Goal: Transaction & Acquisition: Purchase product/service

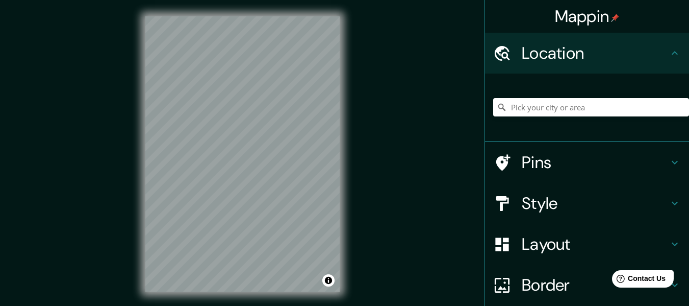
click at [129, 251] on div "Mappin Location Pins Style Layout Border Choose a border. Hint : you can make l…" at bounding box center [344, 162] width 689 height 324
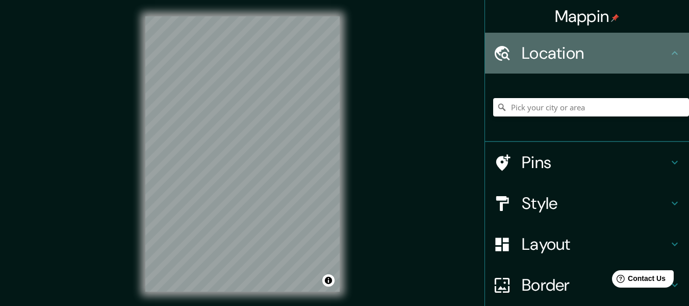
click at [598, 66] on div "Location" at bounding box center [587, 53] width 204 height 41
click at [652, 56] on h4 "Location" at bounding box center [595, 53] width 147 height 20
click at [575, 60] on h4 "Location" at bounding box center [595, 53] width 147 height 20
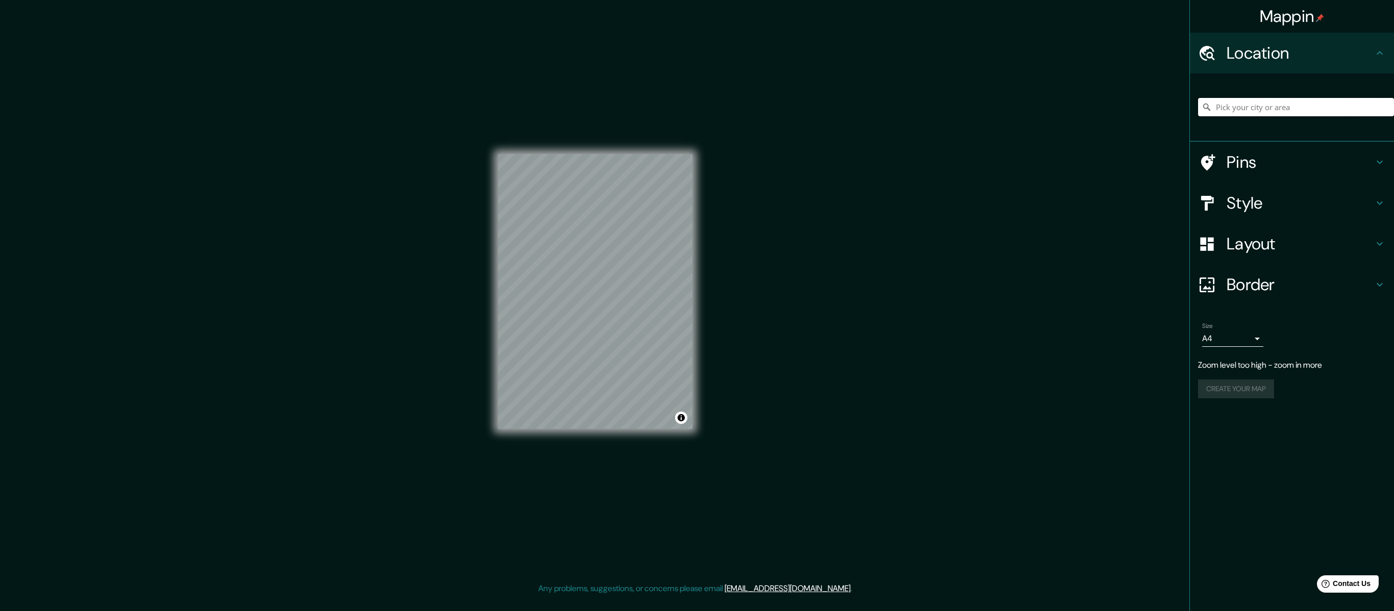
click at [696, 105] on input "Pick your city or area" at bounding box center [1296, 107] width 196 height 18
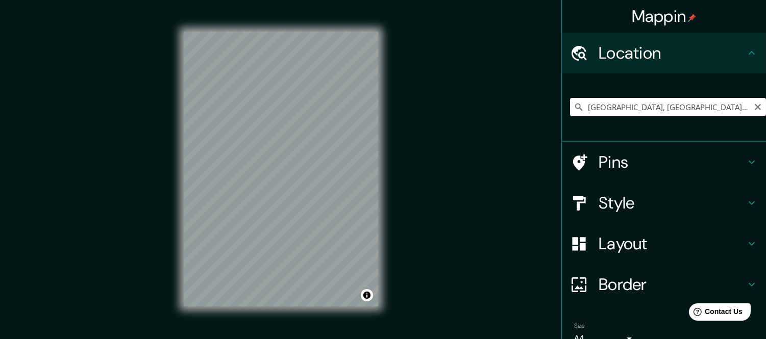
click at [349, 305] on div "© Mapbox © OpenStreetMap Improve this map" at bounding box center [281, 169] width 194 height 306
click at [123, 259] on div "Mappin Location [GEOGRAPHIC_DATA], [GEOGRAPHIC_DATA], [GEOGRAPHIC_DATA] [GEOGRA…" at bounding box center [383, 177] width 766 height 355
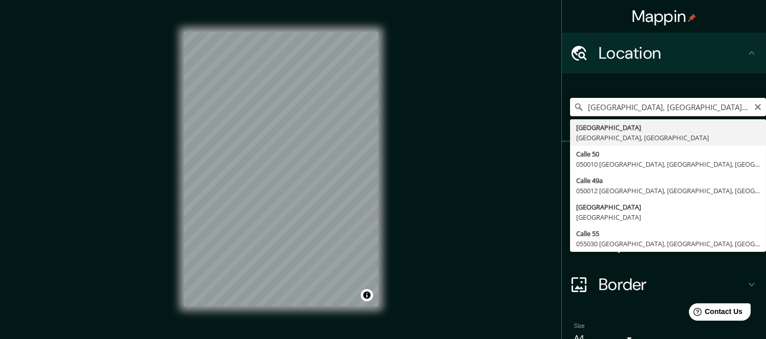
click at [651, 106] on input "[GEOGRAPHIC_DATA], [GEOGRAPHIC_DATA], [GEOGRAPHIC_DATA]" at bounding box center [668, 107] width 196 height 18
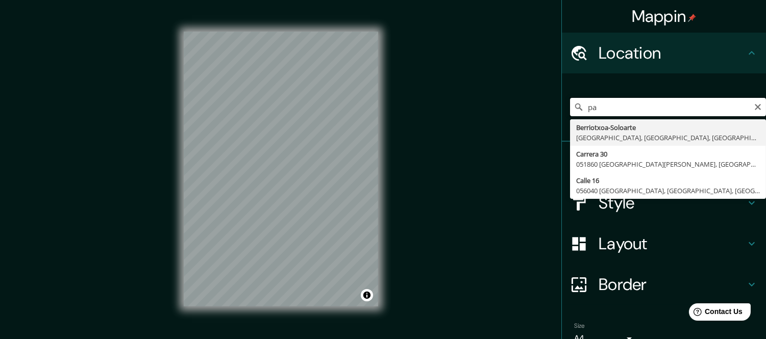
type input "p"
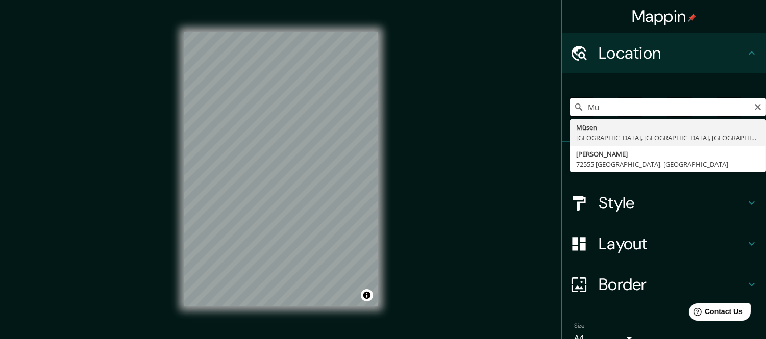
type input "M"
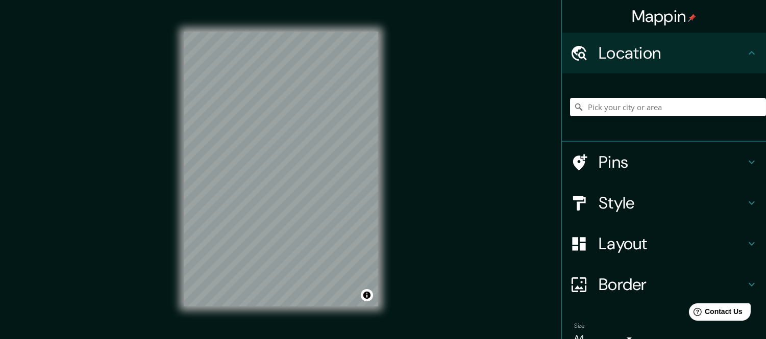
click at [178, 83] on div "© Mapbox © OpenStreetMap Improve this map" at bounding box center [280, 169] width 227 height 338
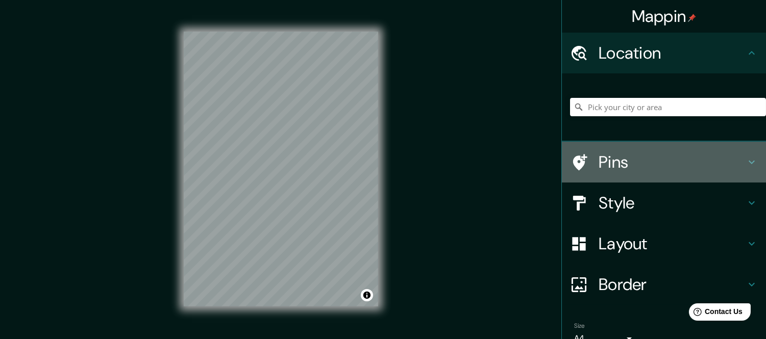
click at [613, 161] on h4 "Pins" at bounding box center [671, 162] width 147 height 20
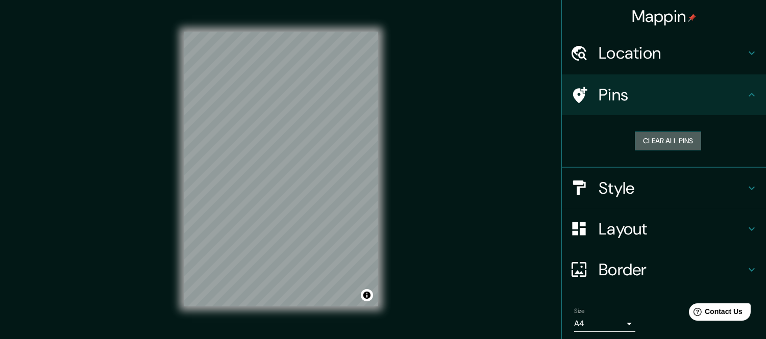
click at [635, 144] on button "Clear all pins" at bounding box center [668, 141] width 66 height 19
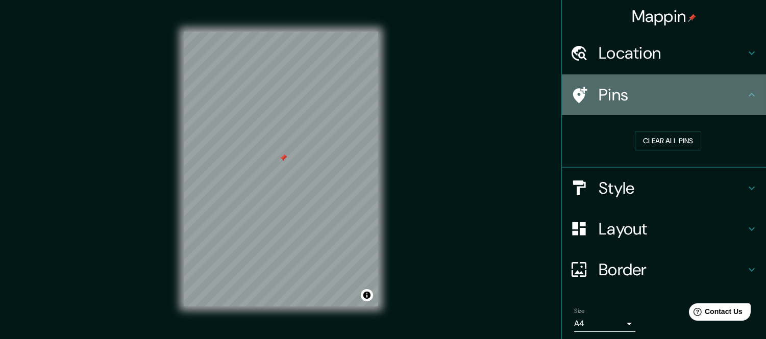
click at [570, 88] on icon at bounding box center [579, 95] width 18 height 18
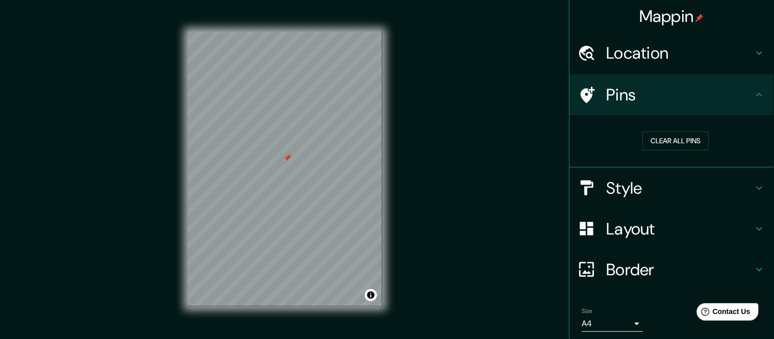
click at [612, 305] on body "Mappin Location Pins Clear all pins Style Layout Border Choose a border. Hint :…" at bounding box center [387, 169] width 774 height 339
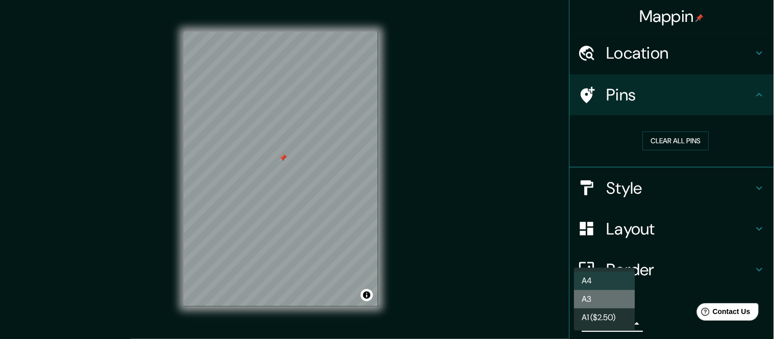
click at [614, 291] on li "A3" at bounding box center [604, 299] width 61 height 18
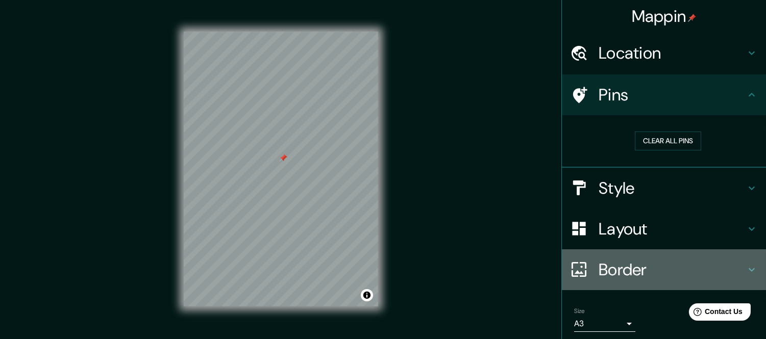
click at [636, 261] on h4 "Border" at bounding box center [671, 270] width 147 height 20
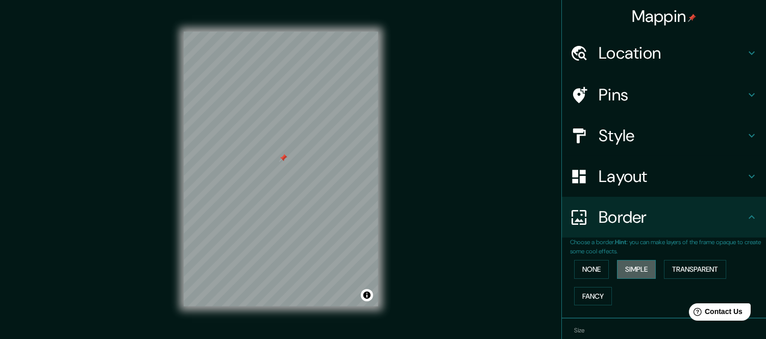
click at [635, 272] on button "Simple" at bounding box center [636, 269] width 39 height 19
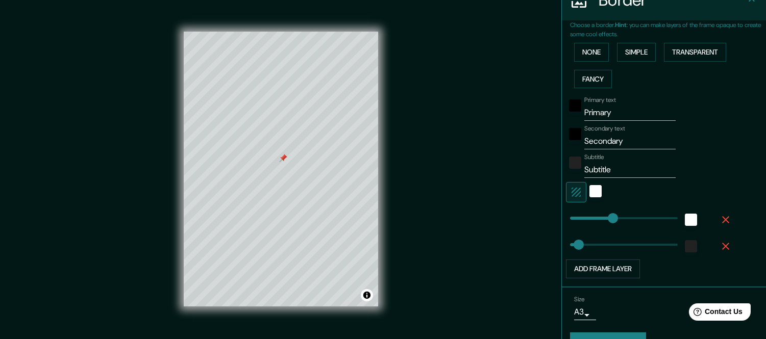
scroll to position [218, 0]
click at [569, 109] on div "black" at bounding box center [575, 105] width 12 height 12
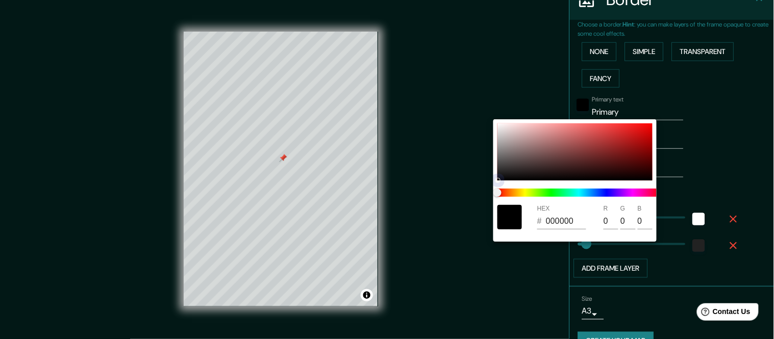
type input "30"
type input "D34242"
type input "211"
type input "66"
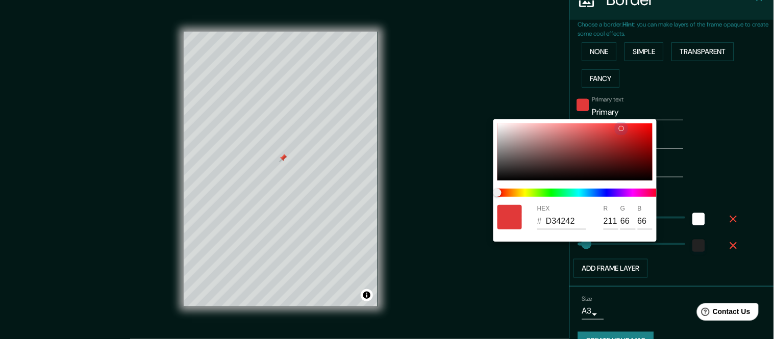
type input "30"
type input "EA2F2F"
type input "234"
type input "47"
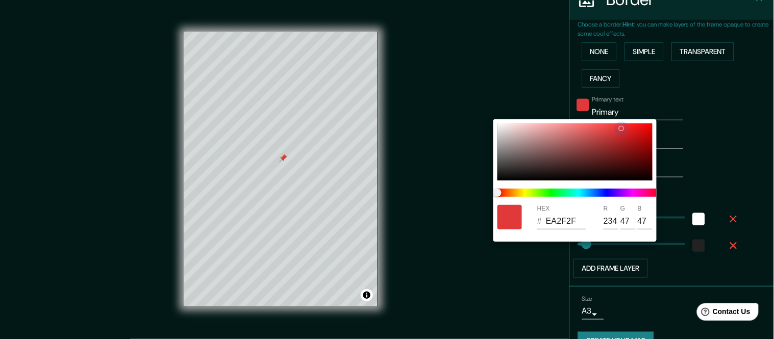
type input "30"
type input "F12525"
type input "241"
type input "37"
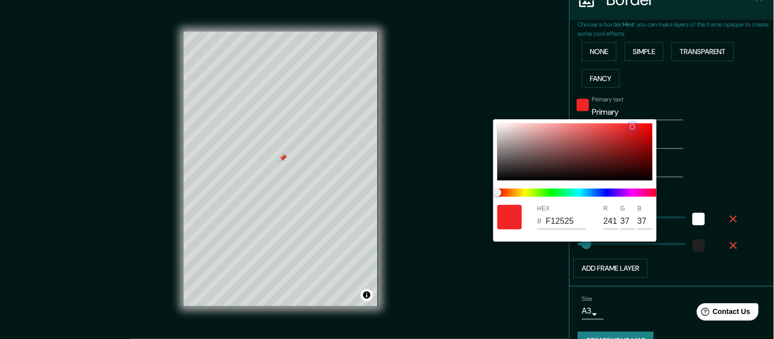
type input "30"
type input "F32020"
type input "243"
type input "32"
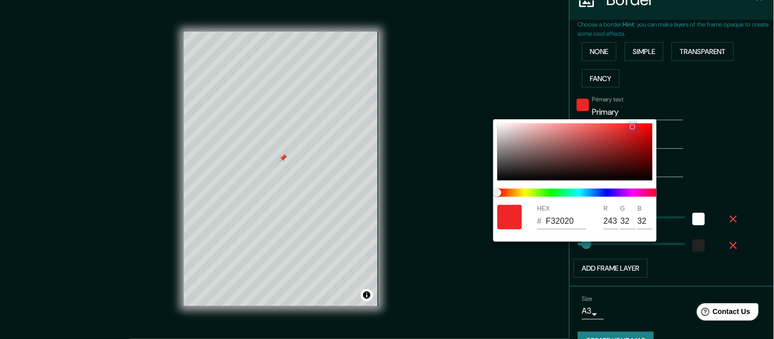
type input "30"
type input "F61C1C"
type input "246"
type input "28"
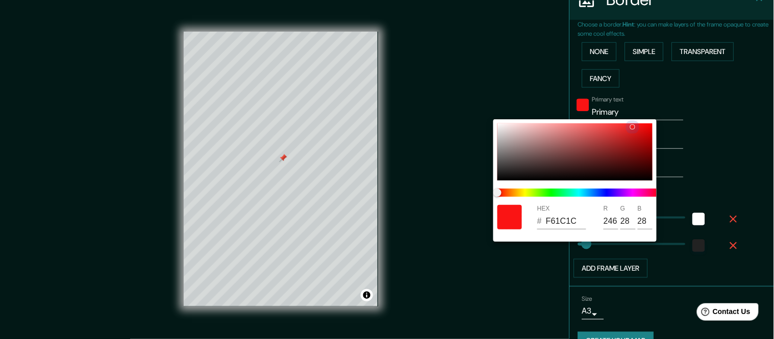
type input "30"
type input "FA1414"
type input "250"
type input "20"
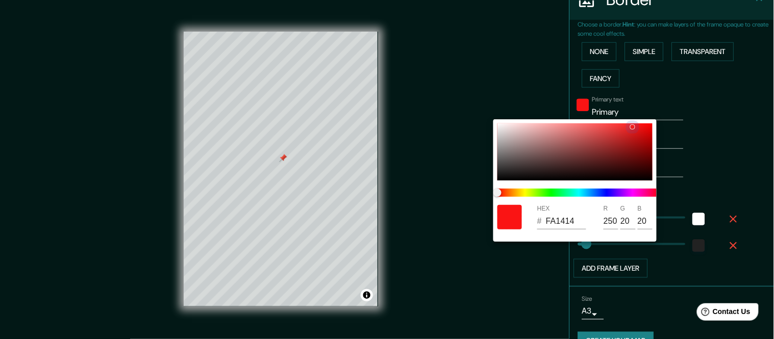
drag, startPoint x: 551, startPoint y: 153, endPoint x: 642, endPoint y: 124, distance: 94.7
click at [642, 124] on div at bounding box center [574, 151] width 155 height 57
type input "30"
type input "FA1111"
type input "17"
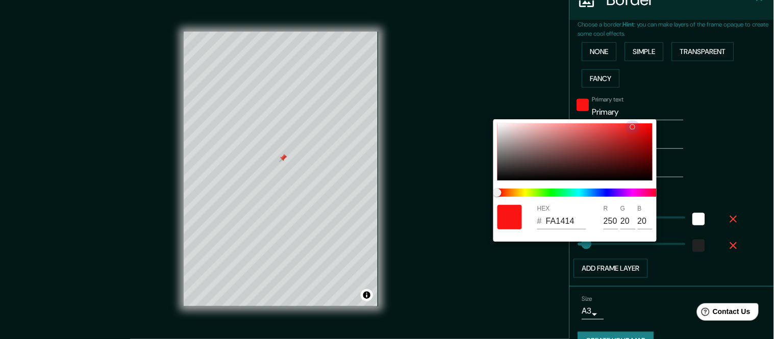
type input "17"
type input "30"
type input "956565"
type input "149"
type input "101"
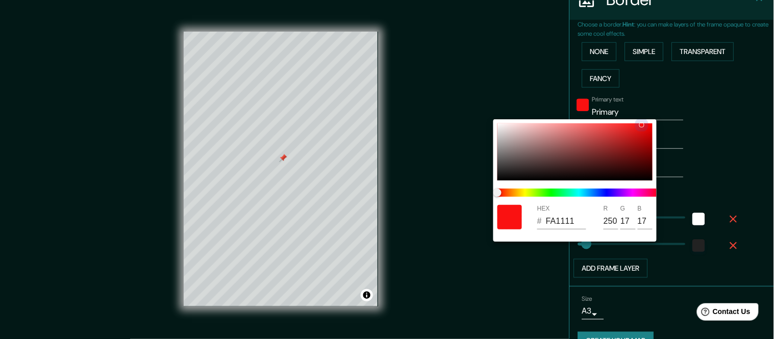
type input "101"
type input "30"
type input "736E6E"
type input "115"
type input "110"
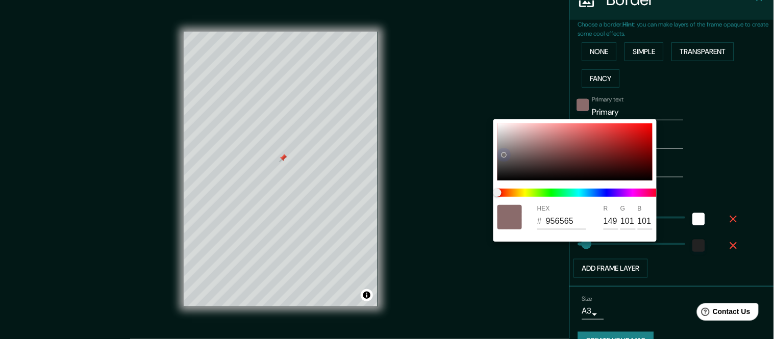
type input "110"
drag, startPoint x: 624, startPoint y: 128, endPoint x: 469, endPoint y: 131, distance: 155.1
click at [469, 131] on div "HEX # 736E6E R 115 G 110 B 110" at bounding box center [387, 169] width 774 height 339
click at [511, 82] on div at bounding box center [387, 169] width 774 height 339
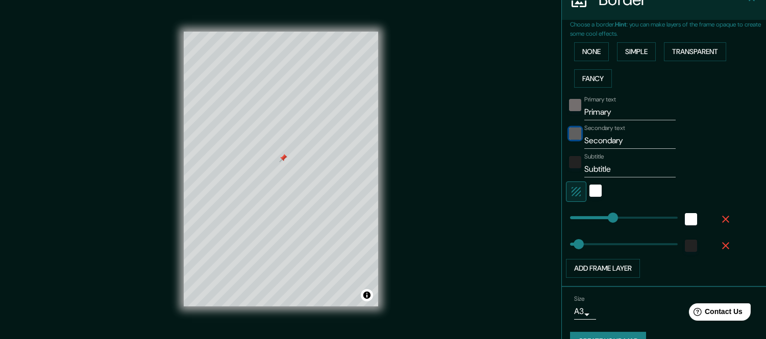
click at [569, 133] on div "black" at bounding box center [575, 134] width 12 height 12
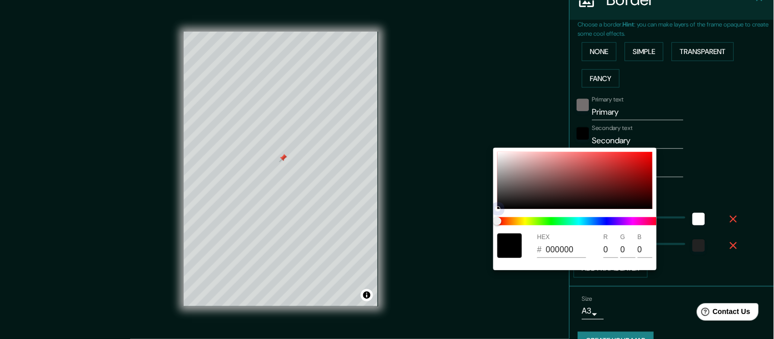
type input "30"
type input "BF4F4F"
type input "191"
type input "79"
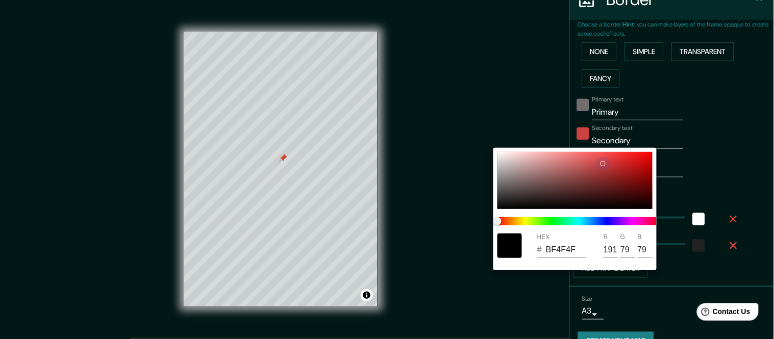
type input "30"
type input "CC4141"
type input "204"
type input "65"
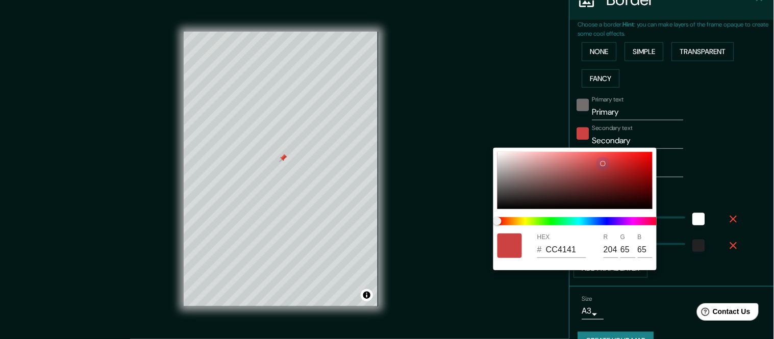
type input "30"
type input "D33636"
type input "211"
type input "54"
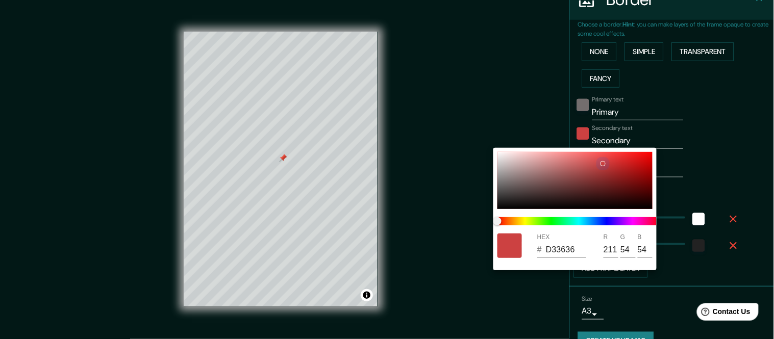
type input "30"
type input "DA3030"
type input "218"
type input "48"
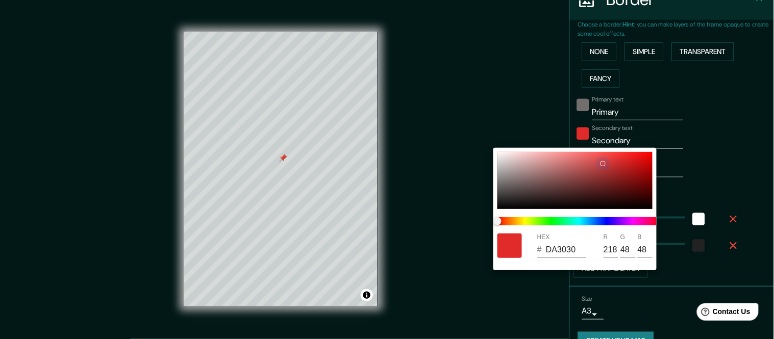
type input "30"
type input "E12A2A"
type input "225"
type input "42"
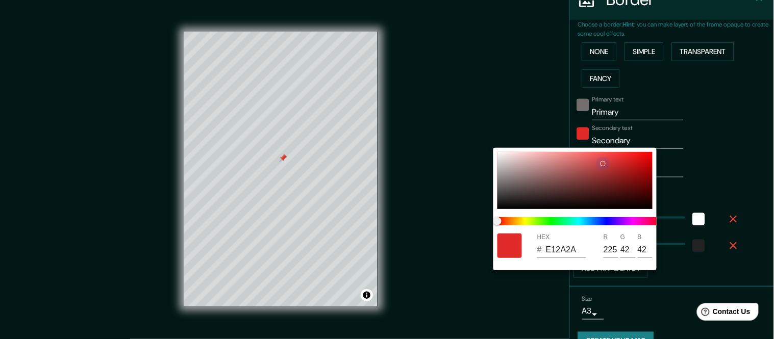
type input "30"
type input "EA2323"
type input "234"
type input "35"
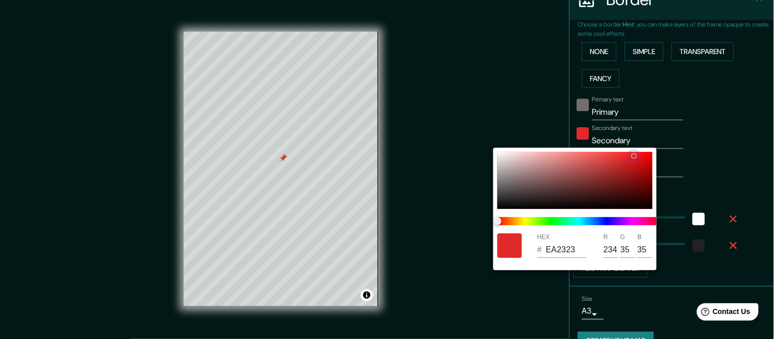
type input "30"
type input "EF1C1C"
type input "239"
type input "28"
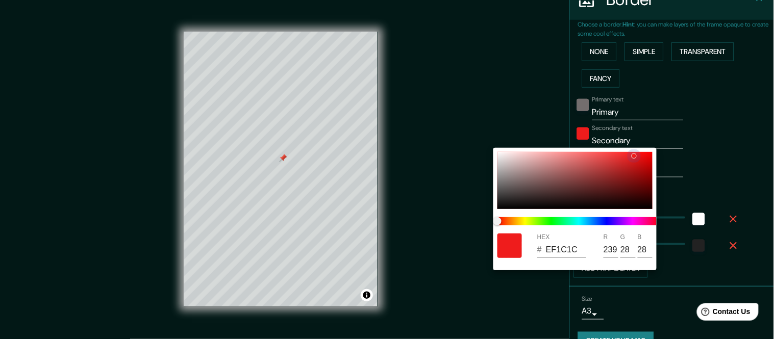
type input "30"
type input "F31515"
type input "243"
type input "21"
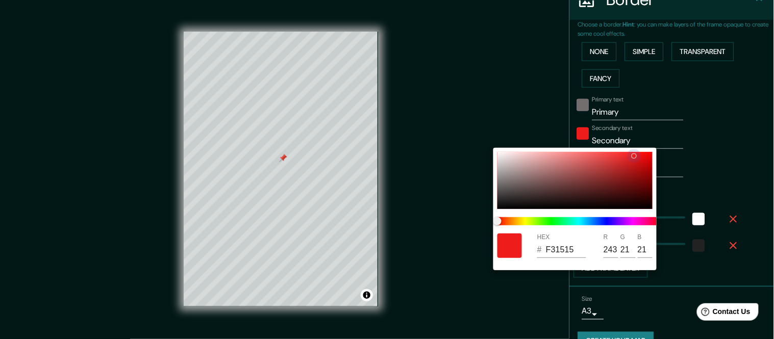
type input "30"
type input "F80C0C"
type input "248"
type input "12"
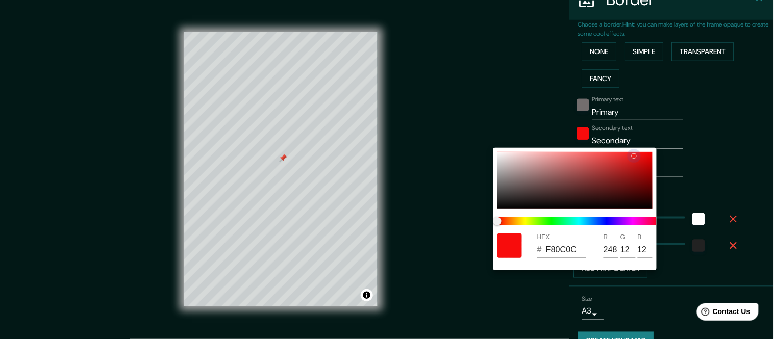
type input "30"
type input "F80505"
type input "5"
type input "30"
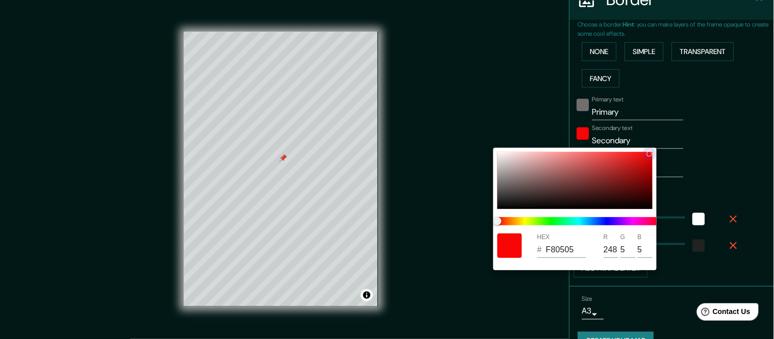
type input "200808"
type input "32"
type input "8"
type input "30"
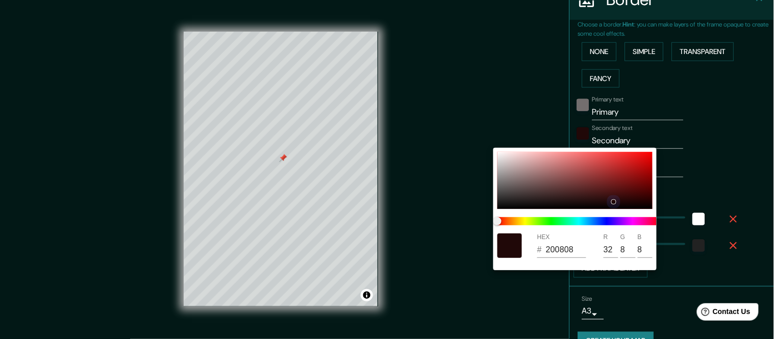
type input "252222"
type input "37"
type input "34"
type input "30"
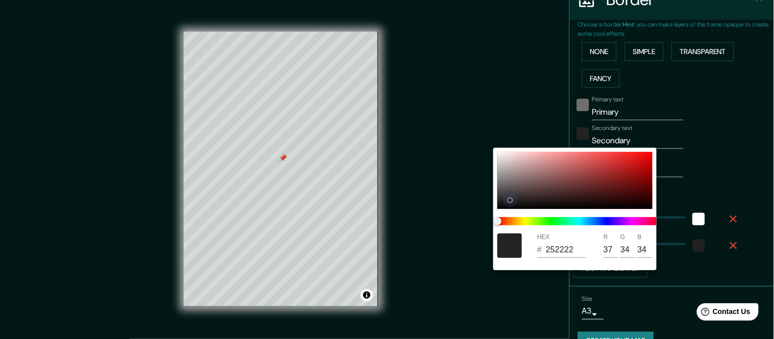
type input "C8B7B7"
type input "200"
type input "183"
type input "30"
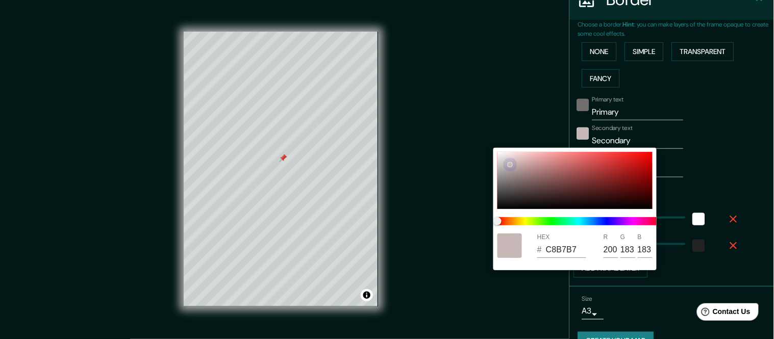
type input "1E1010"
type input "30"
type input "16"
type input "30"
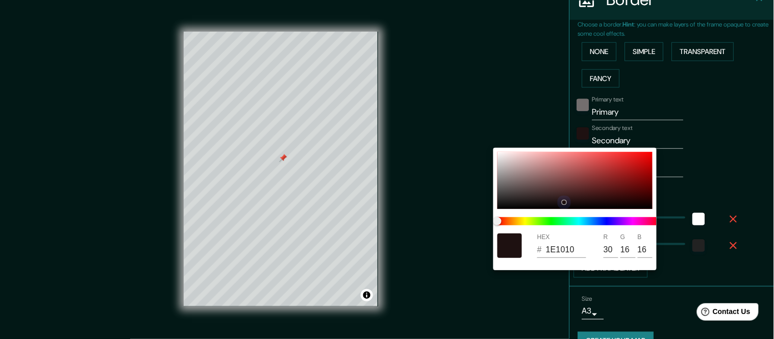
type input "1E1111"
type input "17"
type input "30"
type input "201313"
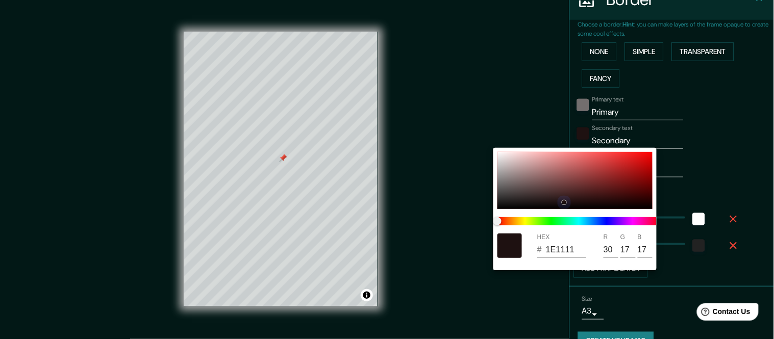
type input "32"
type input "19"
type input "30"
type input "251616"
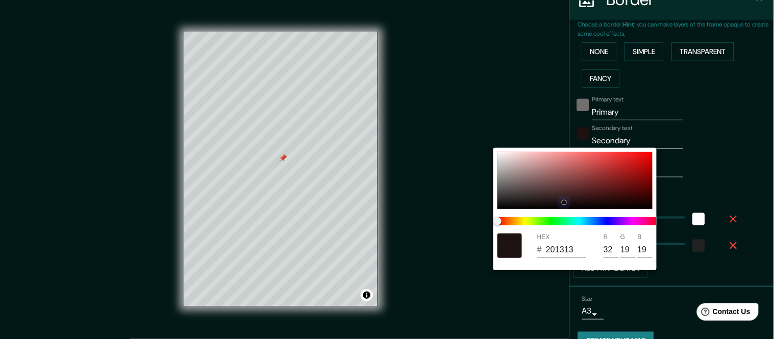
type input "37"
type input "22"
type input "30"
type input "301E1E"
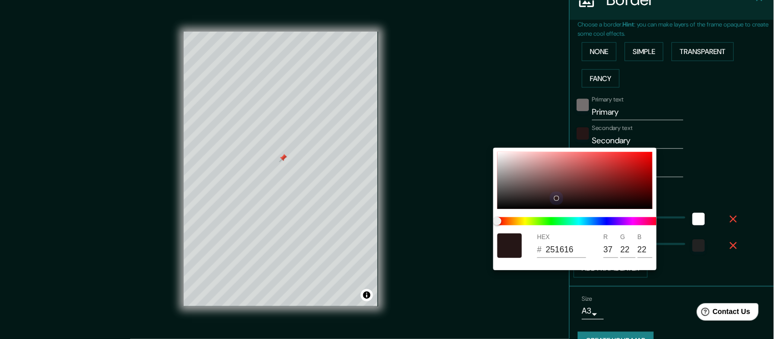
type input "48"
type input "30"
type input "352121"
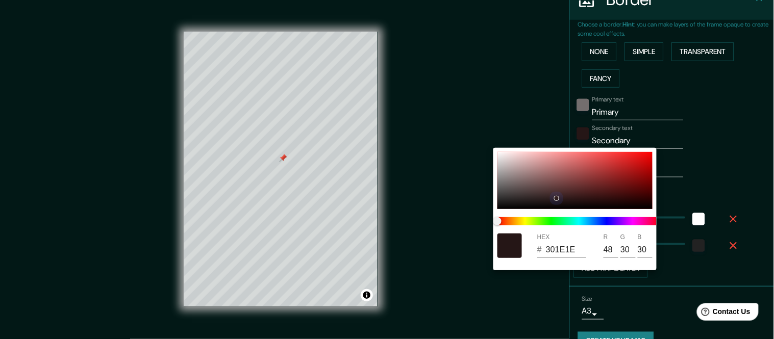
type input "53"
type input "33"
type input "30"
type input "372323"
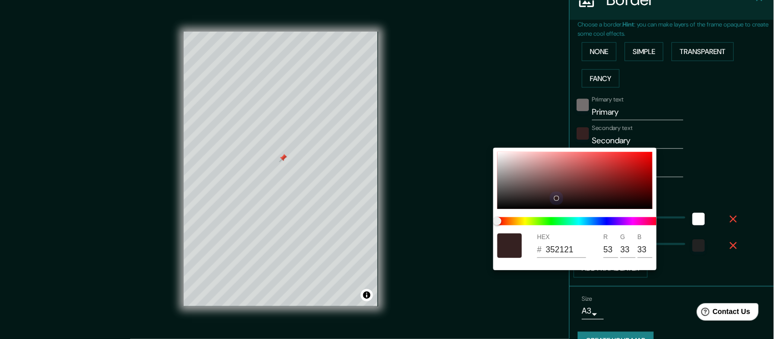
type input "55"
type input "35"
type input "30"
type input "392525"
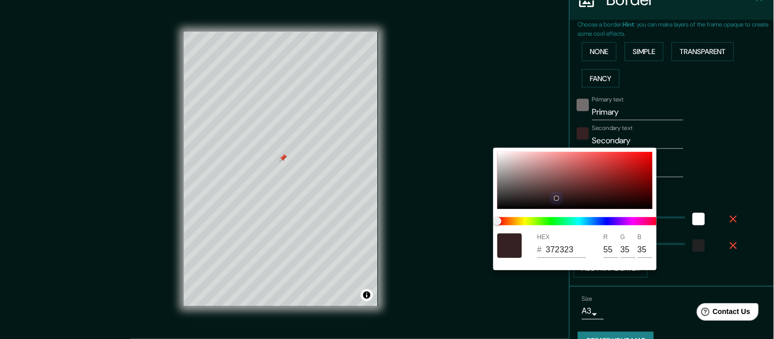
type input "57"
type input "37"
drag, startPoint x: 559, startPoint y: 174, endPoint x: 552, endPoint y: 196, distance: 22.6
click at [552, 196] on div at bounding box center [574, 180] width 155 height 57
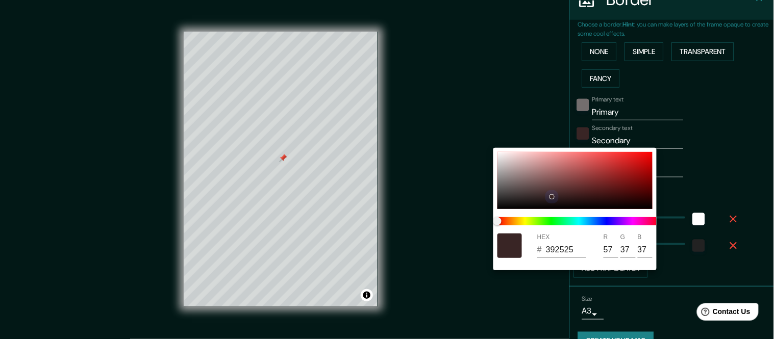
type input "30"
click at [504, 113] on div at bounding box center [387, 169] width 774 height 339
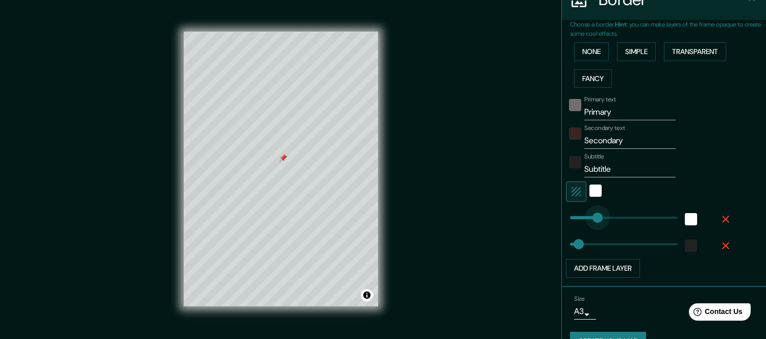
type input "100"
drag, startPoint x: 608, startPoint y: 213, endPoint x: 590, endPoint y: 222, distance: 20.5
type input "380"
drag, startPoint x: 573, startPoint y: 248, endPoint x: 676, endPoint y: 246, distance: 103.6
type input "0"
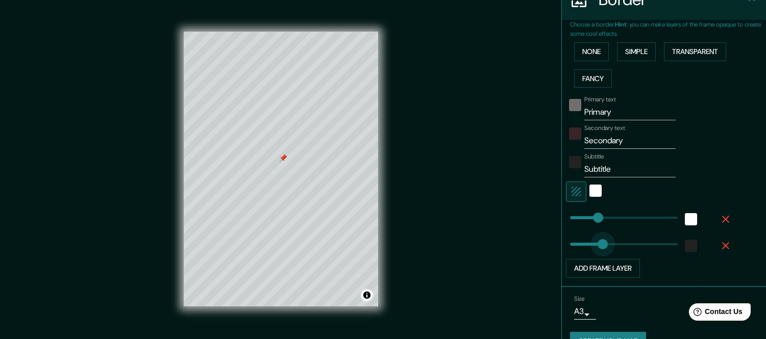
drag, startPoint x: 668, startPoint y: 247, endPoint x: 557, endPoint y: 242, distance: 111.3
type input "0"
drag, startPoint x: 589, startPoint y: 220, endPoint x: 535, endPoint y: 221, distance: 54.6
type input "23"
drag, startPoint x: 560, startPoint y: 218, endPoint x: 568, endPoint y: 219, distance: 8.2
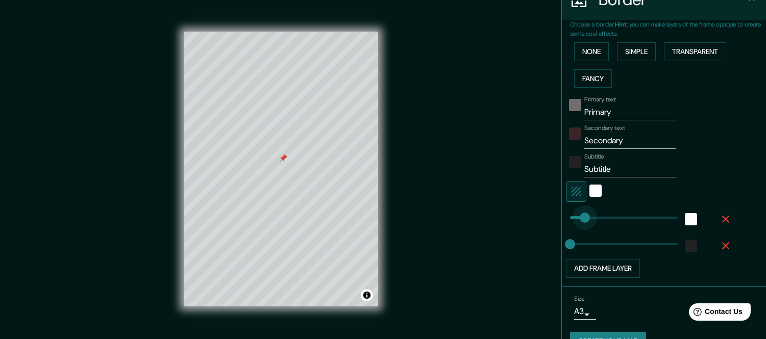
type input "55"
drag, startPoint x: 568, startPoint y: 219, endPoint x: 577, endPoint y: 221, distance: 9.9
type input "118"
drag, startPoint x: 577, startPoint y: 221, endPoint x: 596, endPoint y: 223, distance: 18.4
type input "0"
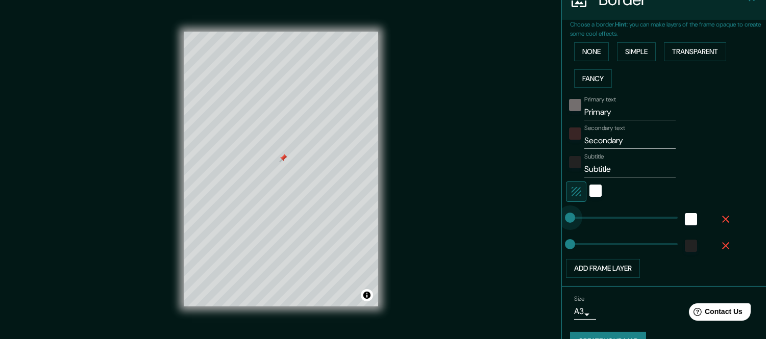
drag, startPoint x: 596, startPoint y: 223, endPoint x: 531, endPoint y: 220, distance: 64.9
type input "57"
drag, startPoint x: 560, startPoint y: 244, endPoint x: 578, endPoint y: 245, distance: 18.9
type input "0"
drag, startPoint x: 578, startPoint y: 245, endPoint x: 544, endPoint y: 247, distance: 34.2
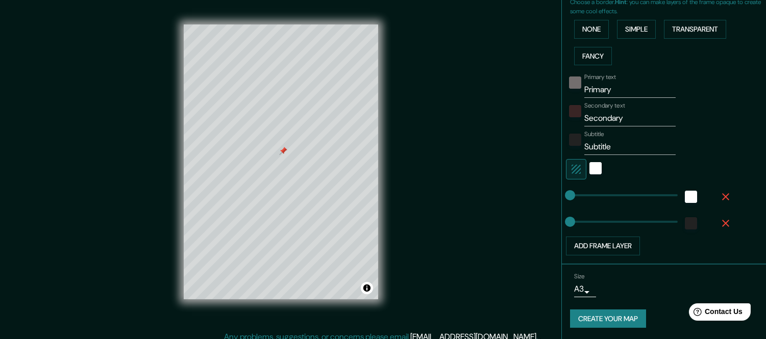
scroll to position [14, 0]
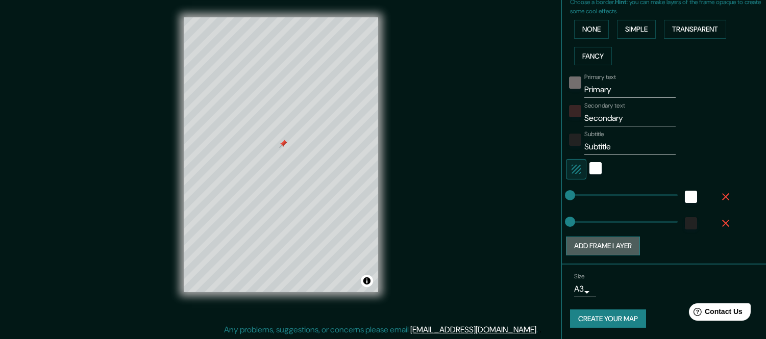
click at [595, 248] on button "Add frame layer" at bounding box center [603, 246] width 74 height 19
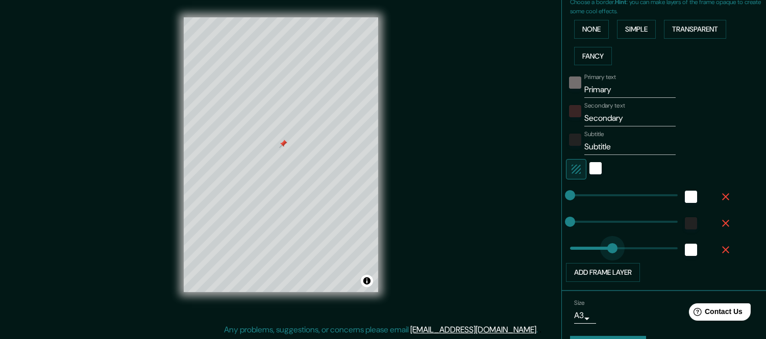
type input "162"
drag, startPoint x: 601, startPoint y: 244, endPoint x: 607, endPoint y: 258, distance: 15.1
type input "291"
drag, startPoint x: 562, startPoint y: 220, endPoint x: 644, endPoint y: 222, distance: 81.7
type input "0"
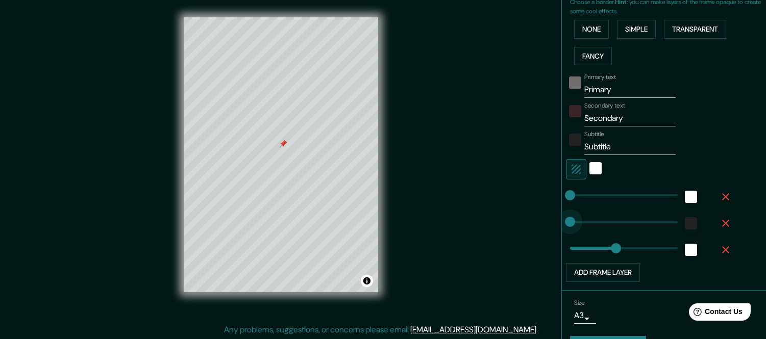
drag, startPoint x: 644, startPoint y: 222, endPoint x: 541, endPoint y: 213, distance: 103.5
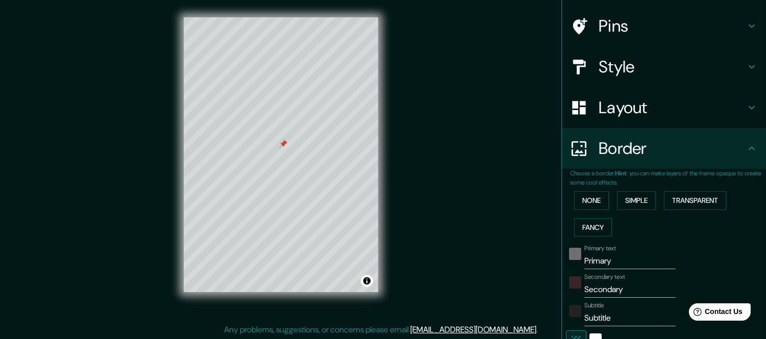
scroll to position [63, 0]
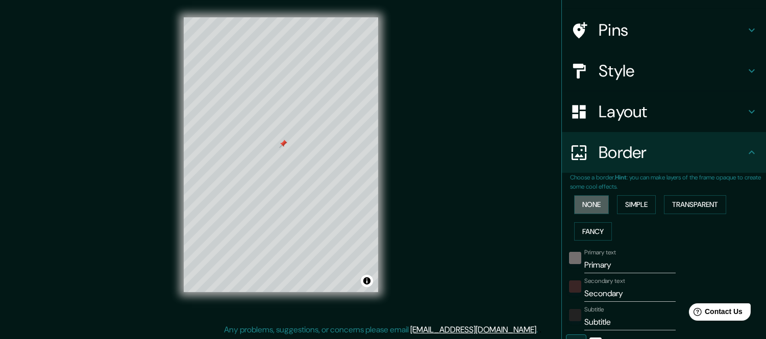
click at [589, 208] on button "None" at bounding box center [591, 204] width 35 height 19
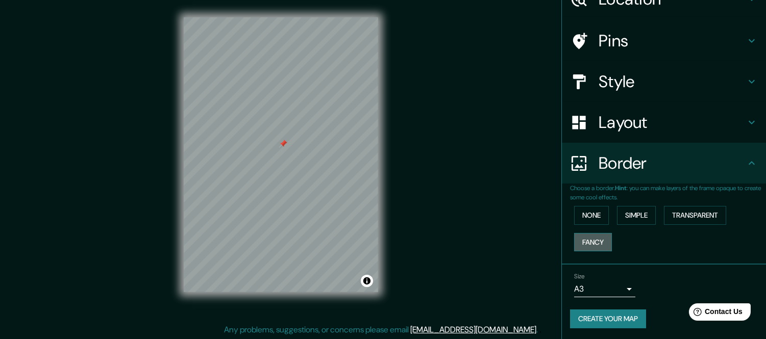
click at [591, 247] on button "Fancy" at bounding box center [593, 242] width 38 height 19
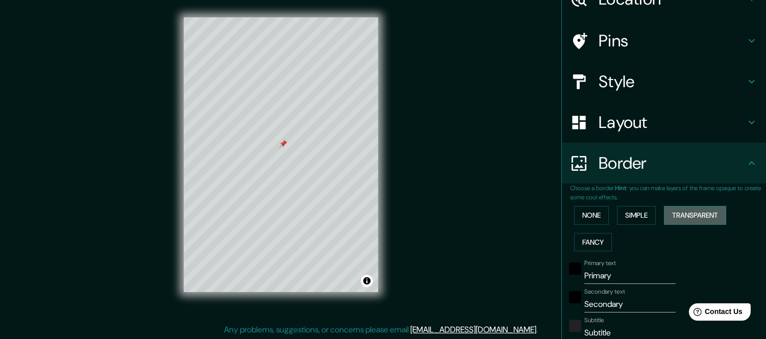
click at [680, 214] on button "Transparent" at bounding box center [695, 215] width 62 height 19
click at [640, 214] on button "Simple" at bounding box center [636, 215] width 39 height 19
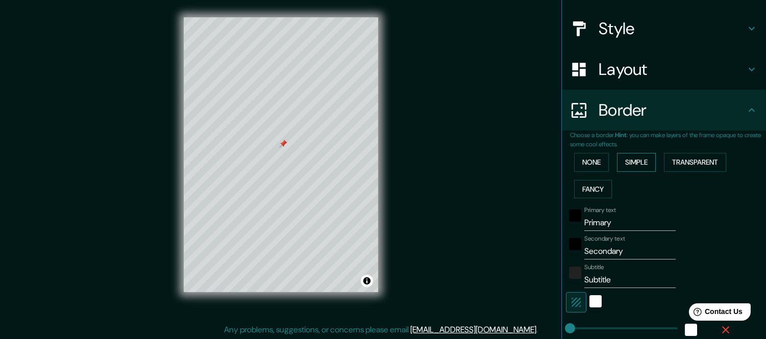
scroll to position [240, 0]
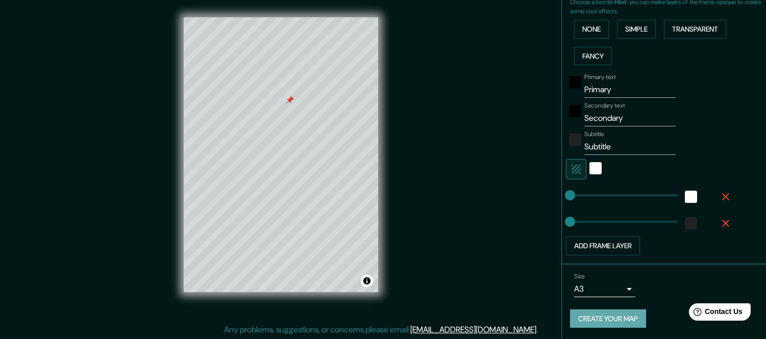
click at [601, 305] on button "Create your map" at bounding box center [608, 319] width 76 height 19
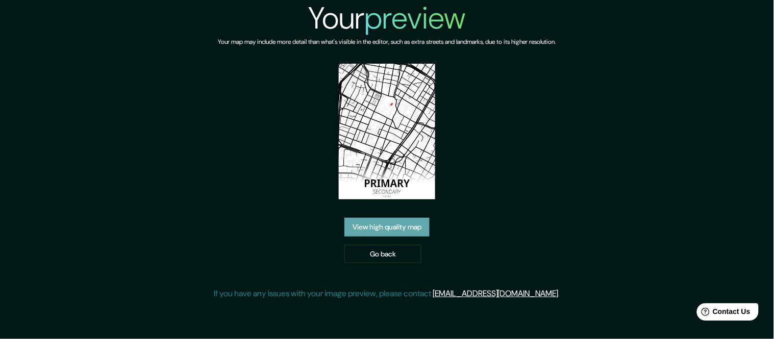
click at [407, 225] on link "View high quality map" at bounding box center [386, 227] width 85 height 19
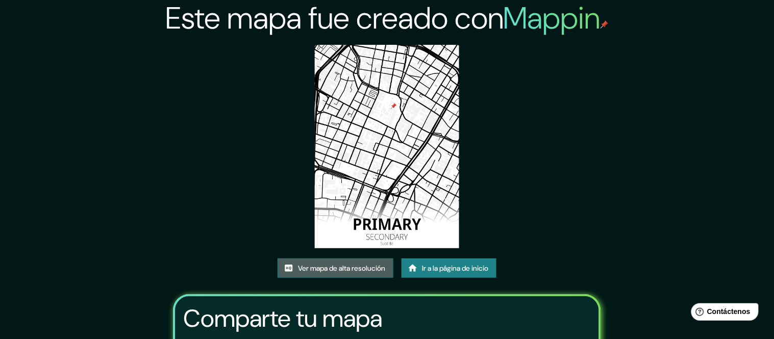
click at [334, 264] on font "Ver mapa de alta resolución" at bounding box center [341, 268] width 87 height 9
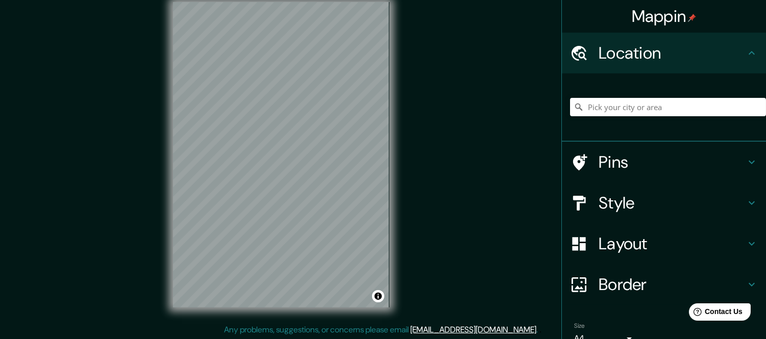
click at [708, 211] on h4 "Style" at bounding box center [671, 203] width 147 height 20
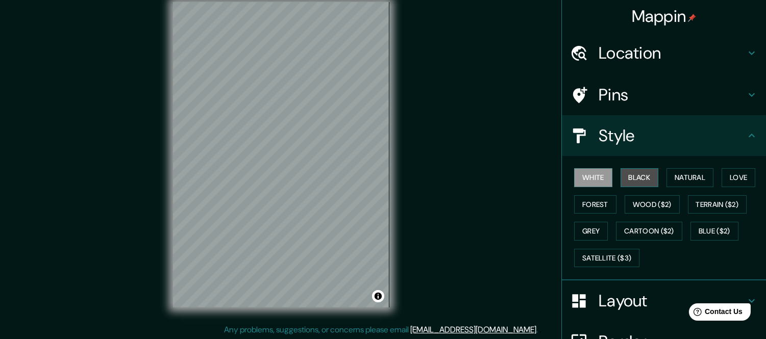
click at [633, 174] on button "Black" at bounding box center [639, 177] width 38 height 19
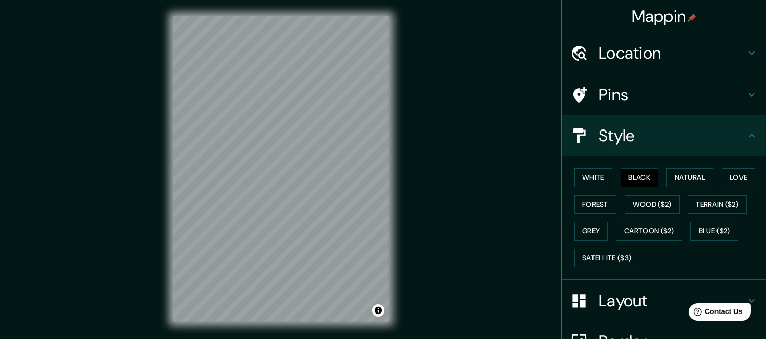
click at [723, 18] on div "Mappin" at bounding box center [664, 16] width 204 height 33
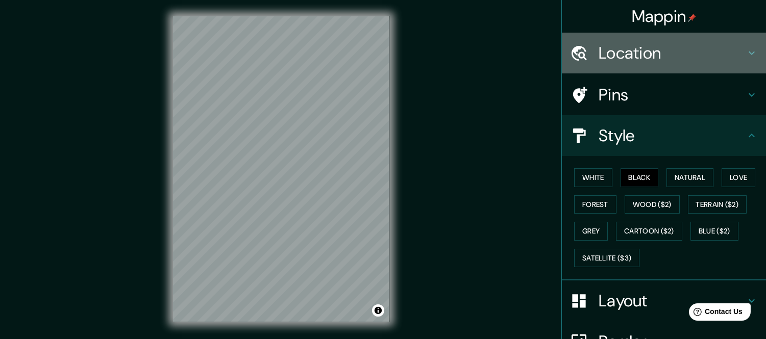
click at [728, 55] on h4 "Location" at bounding box center [671, 53] width 147 height 20
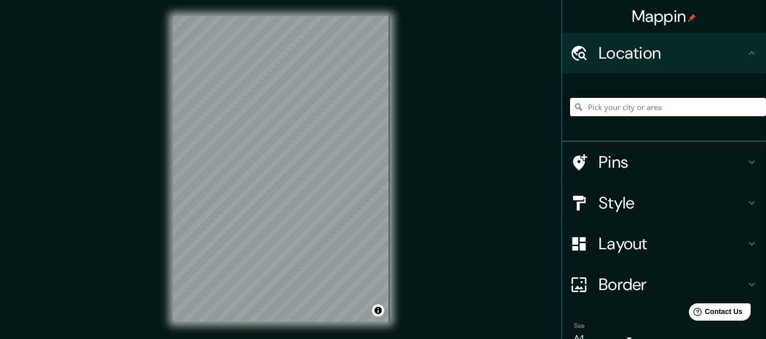
click at [639, 108] on input "Pick your city or area" at bounding box center [668, 107] width 196 height 18
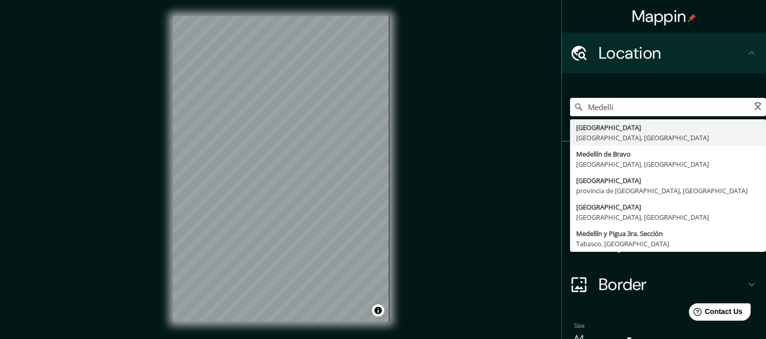
type input "Medellín, Antioquia, Colombia"
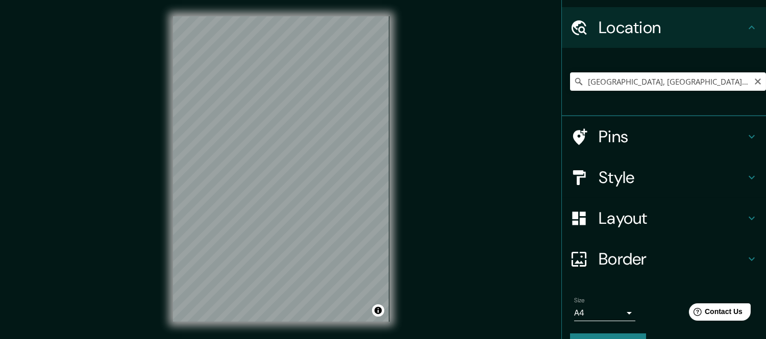
scroll to position [49, 0]
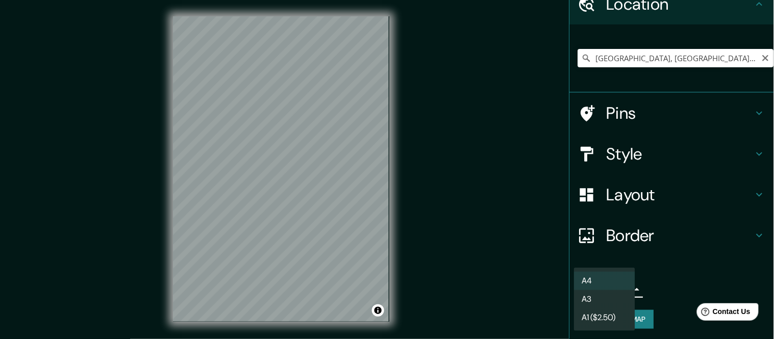
click at [607, 286] on body "Mappin Location Medellín, Antioquia, Colombia Medellín Antioquia, Colombia Call…" at bounding box center [387, 169] width 774 height 339
click at [599, 301] on li "A3" at bounding box center [604, 299] width 61 height 18
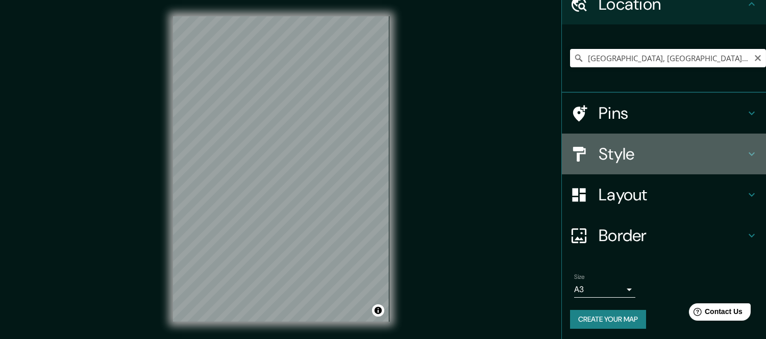
click at [641, 155] on h4 "Style" at bounding box center [671, 154] width 147 height 20
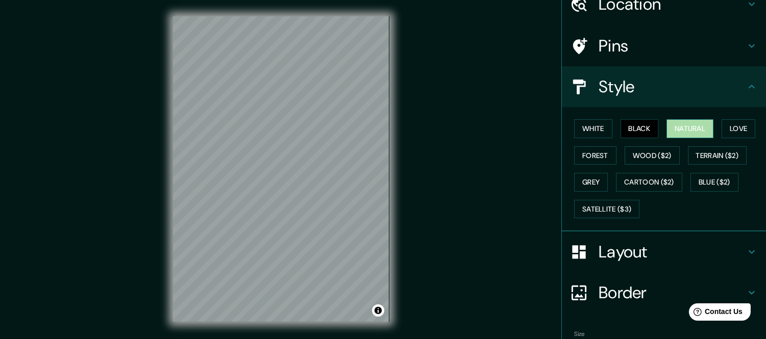
click at [671, 125] on button "Natural" at bounding box center [689, 128] width 47 height 19
click at [635, 128] on button "Black" at bounding box center [639, 128] width 38 height 19
click at [594, 159] on button "Forest" at bounding box center [595, 155] width 42 height 19
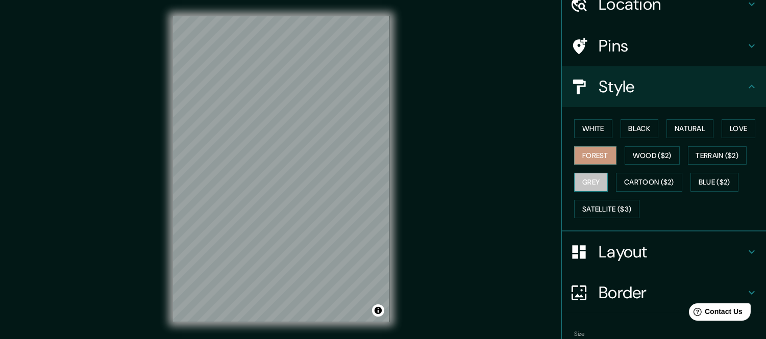
click at [585, 179] on button "Grey" at bounding box center [591, 182] width 34 height 19
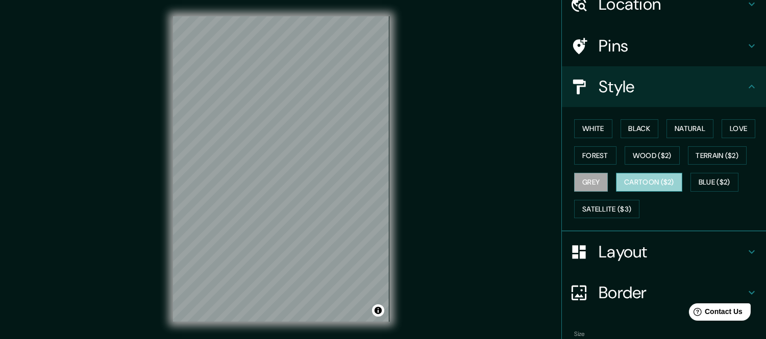
click at [620, 180] on button "Cartoon ($2)" at bounding box center [649, 182] width 66 height 19
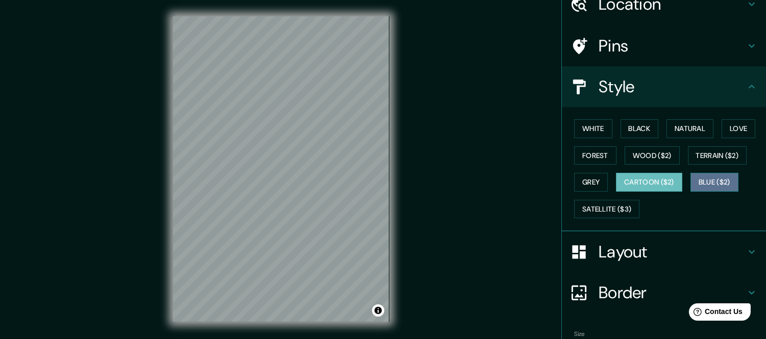
click at [696, 182] on button "Blue ($2)" at bounding box center [714, 182] width 48 height 19
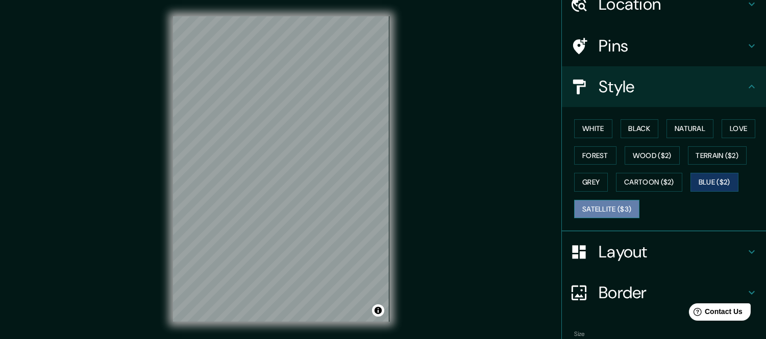
click at [595, 211] on button "Satellite ($3)" at bounding box center [606, 209] width 65 height 19
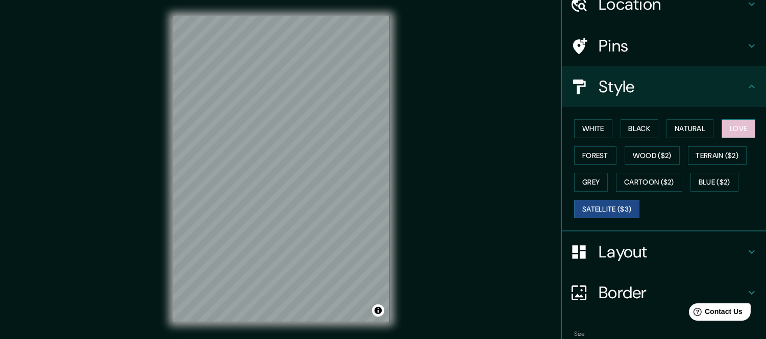
click at [730, 128] on button "Love" at bounding box center [738, 128] width 34 height 19
click at [636, 128] on button "Black" at bounding box center [639, 128] width 38 height 19
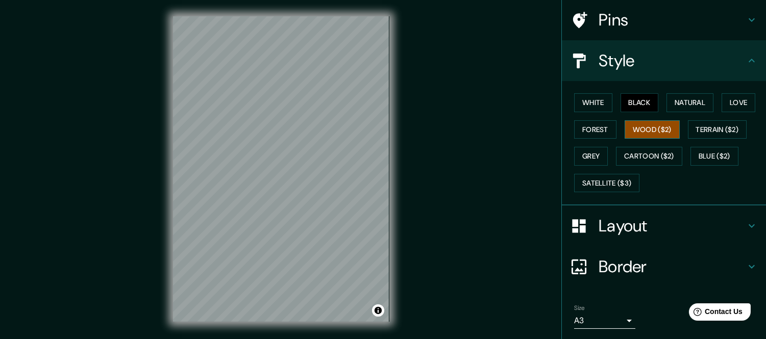
scroll to position [106, 0]
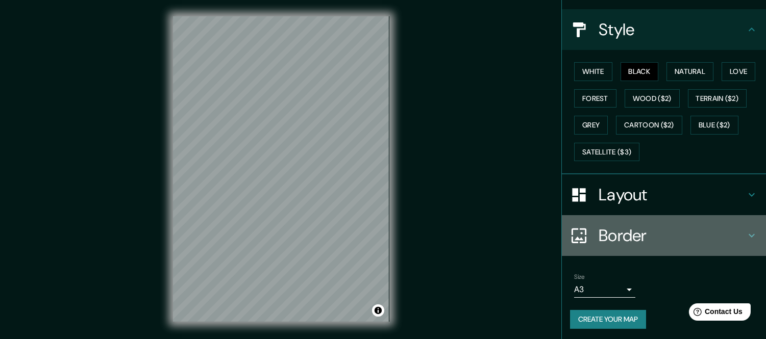
click at [647, 235] on h4 "Border" at bounding box center [671, 235] width 147 height 20
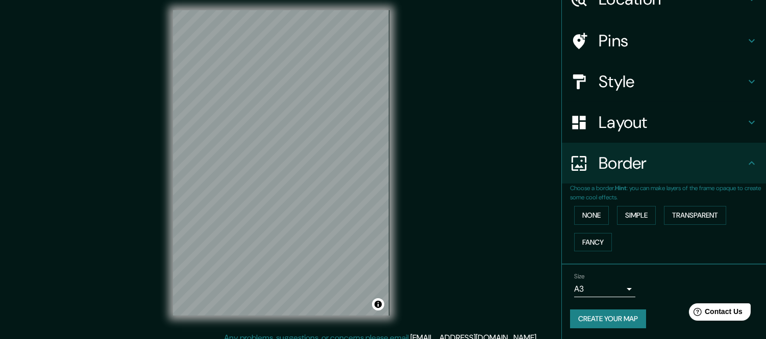
scroll to position [7, 0]
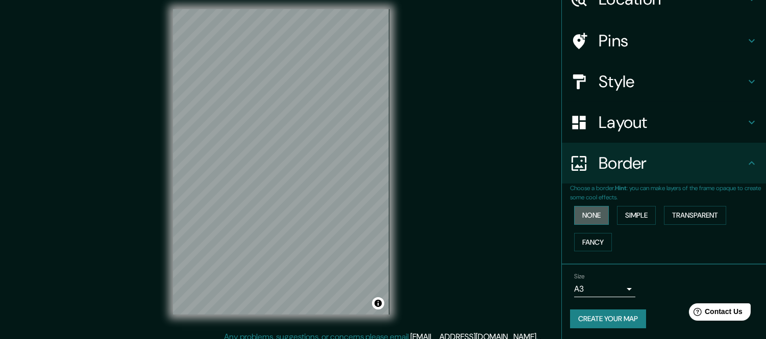
click at [588, 211] on button "None" at bounding box center [591, 215] width 35 height 19
click at [632, 217] on button "Simple" at bounding box center [636, 215] width 39 height 19
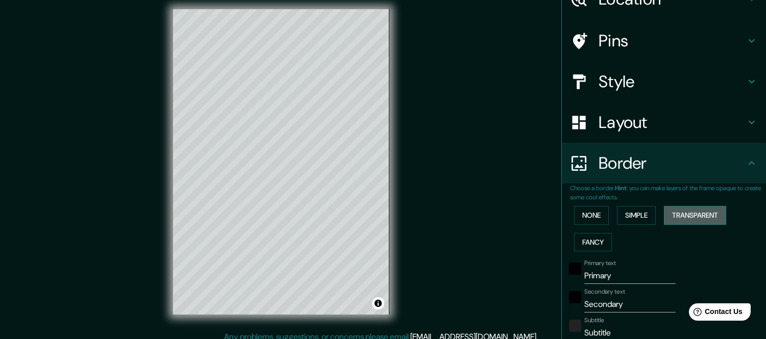
click at [674, 213] on button "Transparent" at bounding box center [695, 215] width 62 height 19
click at [580, 242] on button "Fancy" at bounding box center [593, 242] width 38 height 19
click at [585, 217] on button "None" at bounding box center [591, 215] width 35 height 19
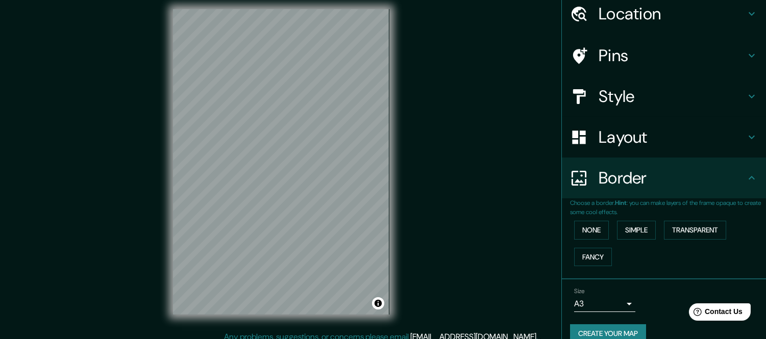
scroll to position [39, 0]
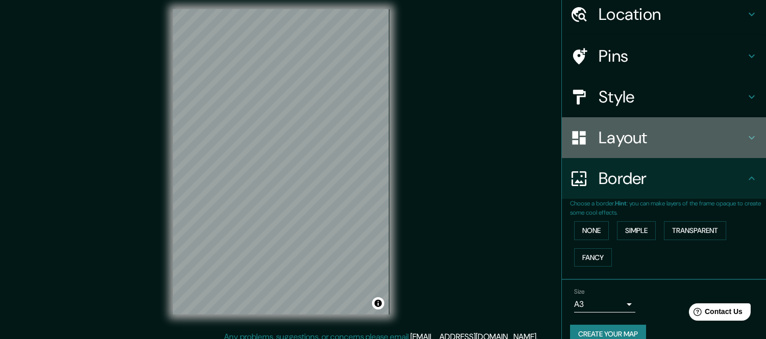
click at [659, 149] on div "Layout" at bounding box center [664, 137] width 204 height 41
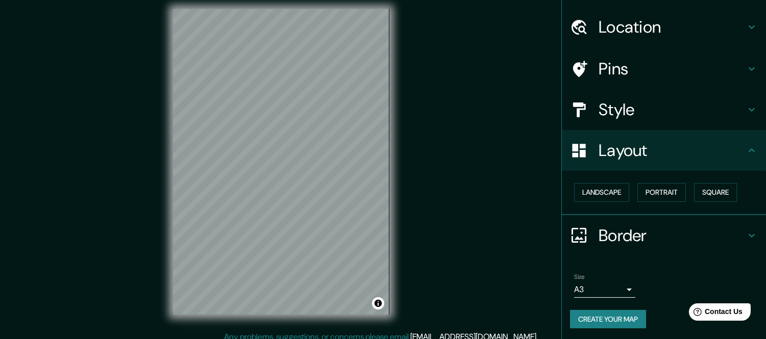
scroll to position [26, 0]
click at [609, 194] on button "Landscape" at bounding box center [601, 192] width 55 height 19
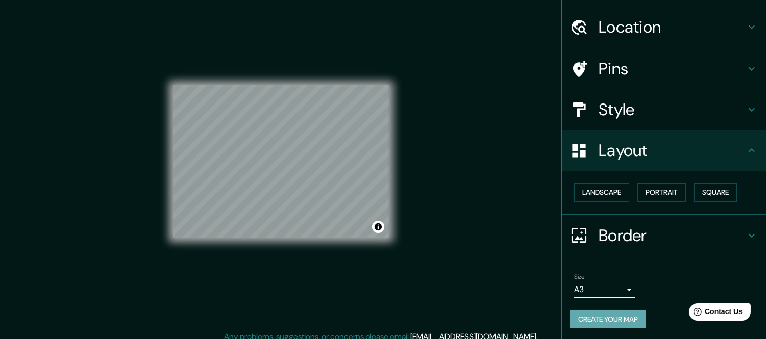
click at [616, 318] on button "Create your map" at bounding box center [608, 319] width 76 height 19
click at [588, 318] on button "Create your map" at bounding box center [608, 319] width 76 height 19
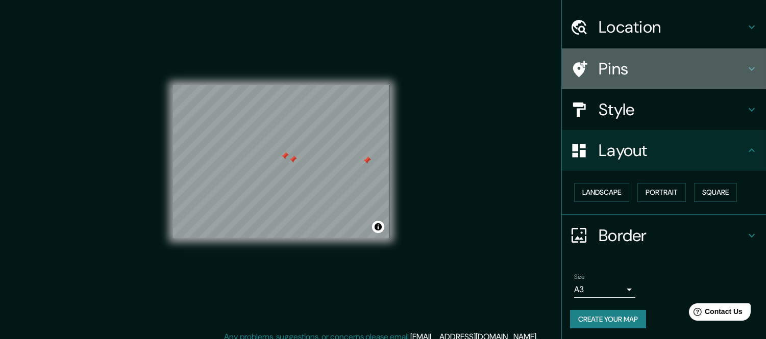
click at [623, 56] on div "Pins" at bounding box center [664, 68] width 204 height 41
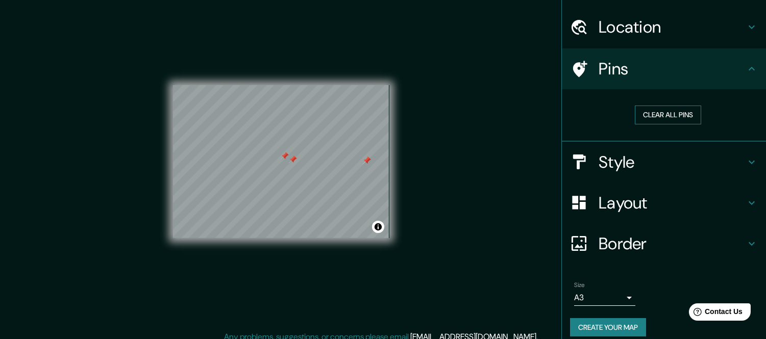
click at [651, 111] on button "Clear all pins" at bounding box center [668, 115] width 66 height 19
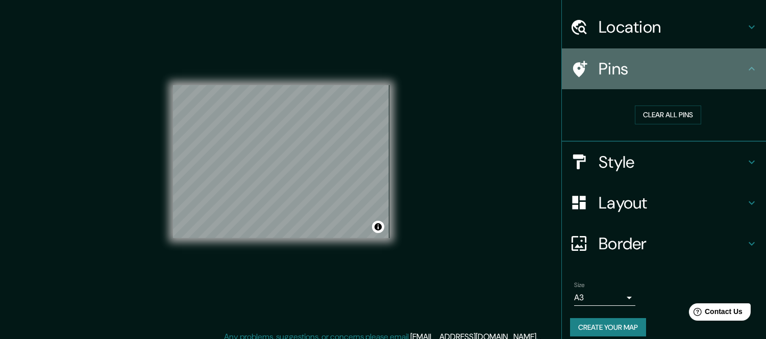
click at [713, 72] on h4 "Pins" at bounding box center [671, 69] width 147 height 20
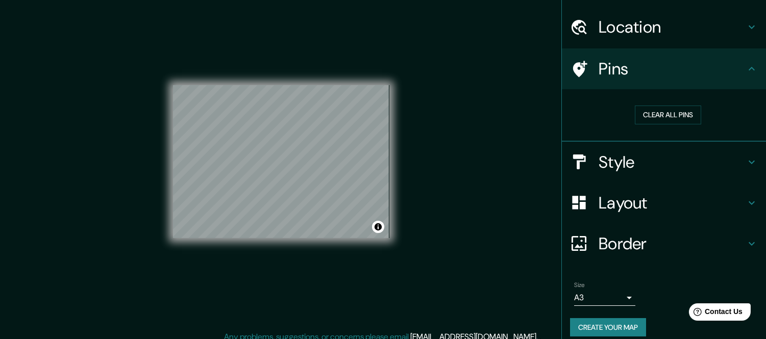
scroll to position [34, 0]
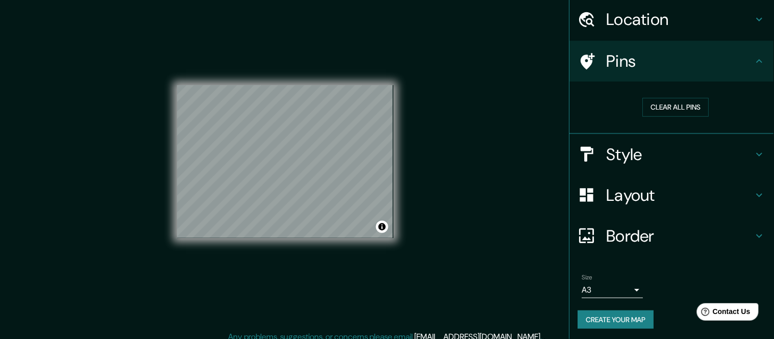
click at [618, 281] on body "Mappin Location Medellín, Antioquia, Colombia Medellín Antioquia, Colombia Call…" at bounding box center [387, 162] width 774 height 339
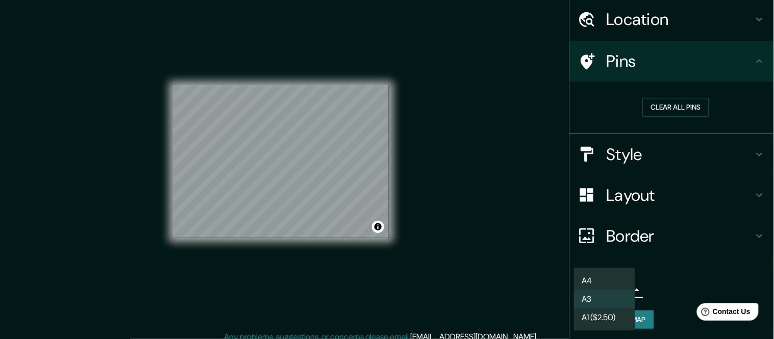
click at [653, 291] on div at bounding box center [387, 169] width 774 height 339
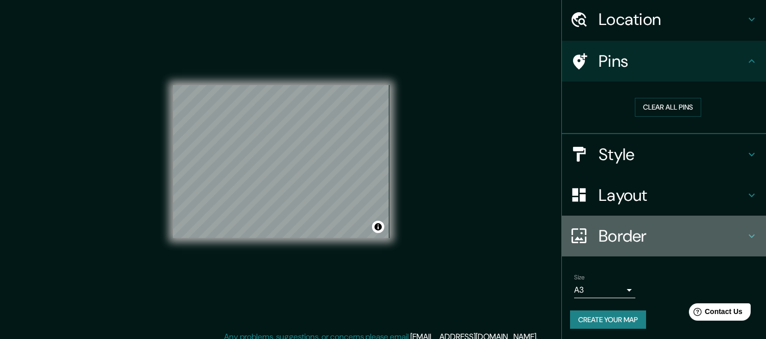
click at [621, 240] on h4 "Border" at bounding box center [671, 236] width 147 height 20
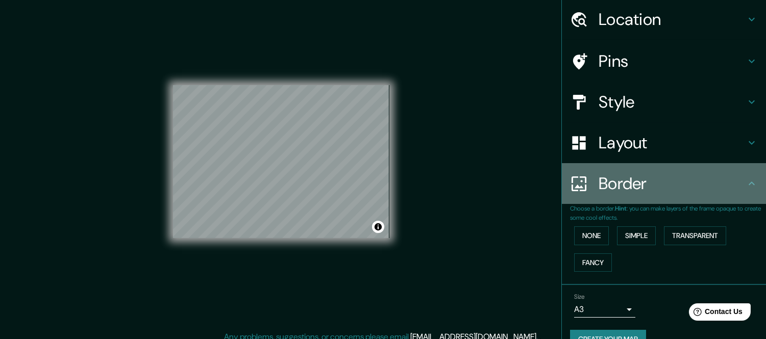
click at [659, 177] on h4 "Border" at bounding box center [671, 183] width 147 height 20
click at [731, 184] on h4 "Border" at bounding box center [671, 183] width 147 height 20
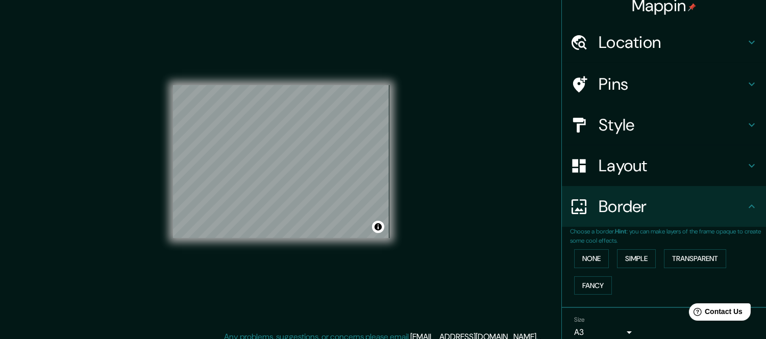
scroll to position [0, 0]
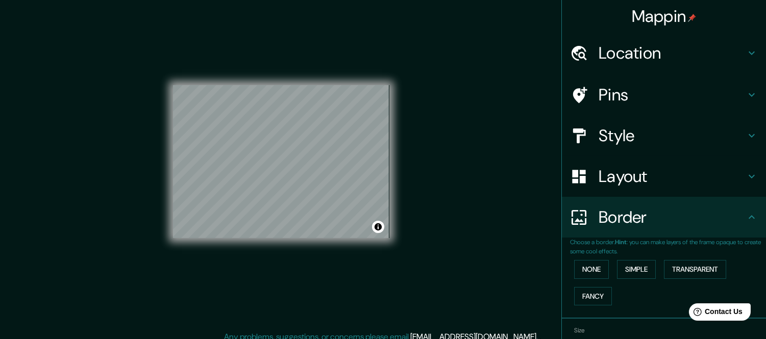
click at [728, 184] on h4 "Layout" at bounding box center [671, 176] width 147 height 20
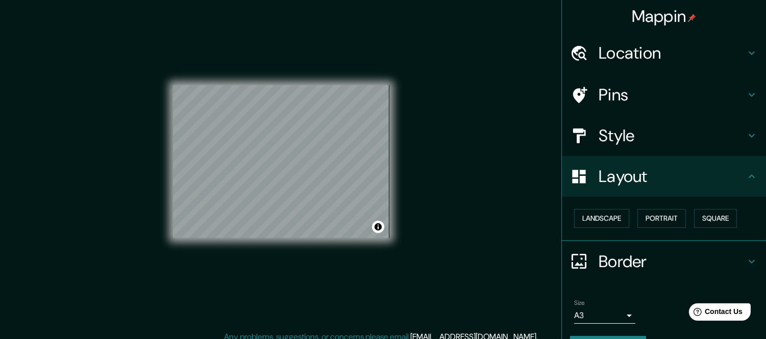
click at [728, 184] on h4 "Layout" at bounding box center [671, 176] width 147 height 20
click at [736, 123] on div "Style" at bounding box center [664, 135] width 204 height 41
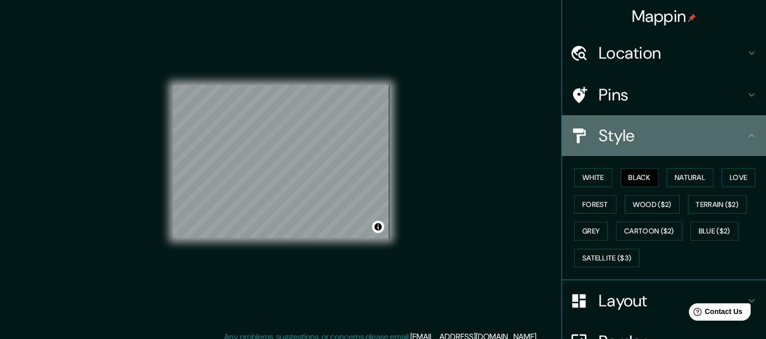
click at [701, 132] on h4 "Style" at bounding box center [671, 135] width 147 height 20
click at [748, 134] on icon at bounding box center [751, 136] width 6 height 4
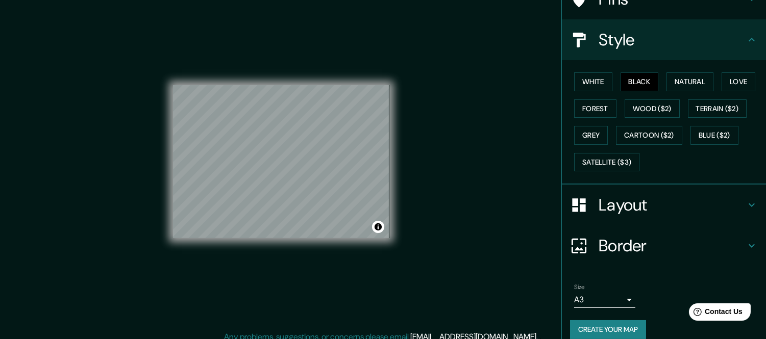
scroll to position [106, 0]
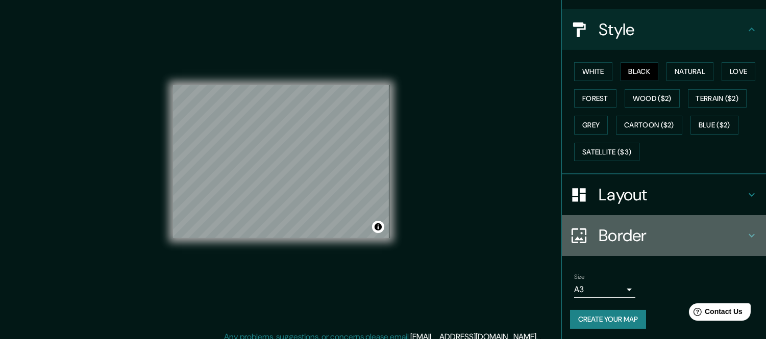
click at [634, 239] on h4 "Border" at bounding box center [671, 235] width 147 height 20
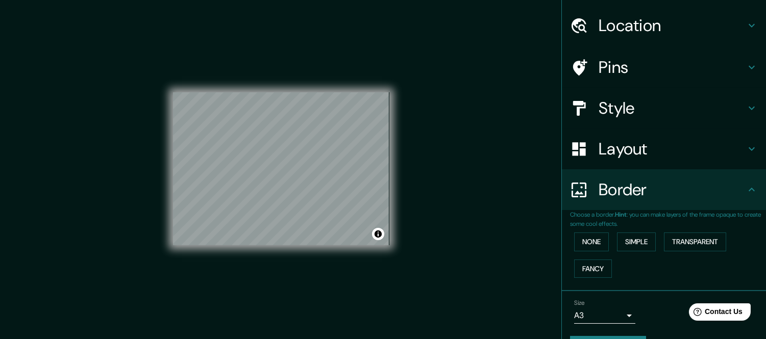
scroll to position [54, 0]
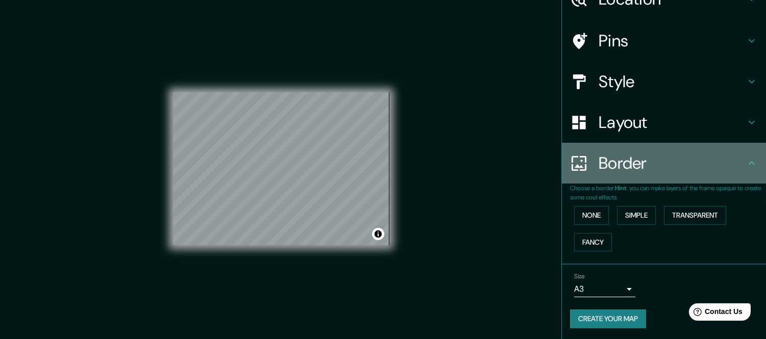
click at [745, 165] on icon at bounding box center [751, 163] width 12 height 12
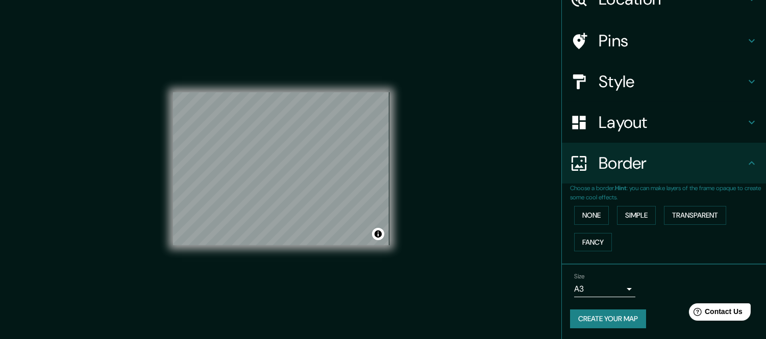
click at [736, 128] on h4 "Layout" at bounding box center [671, 122] width 147 height 20
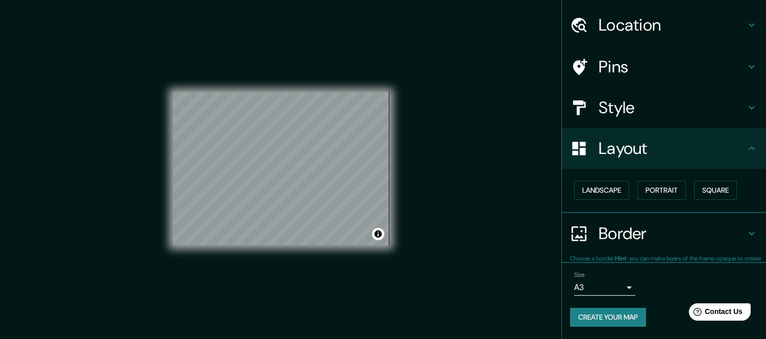
scroll to position [26, 0]
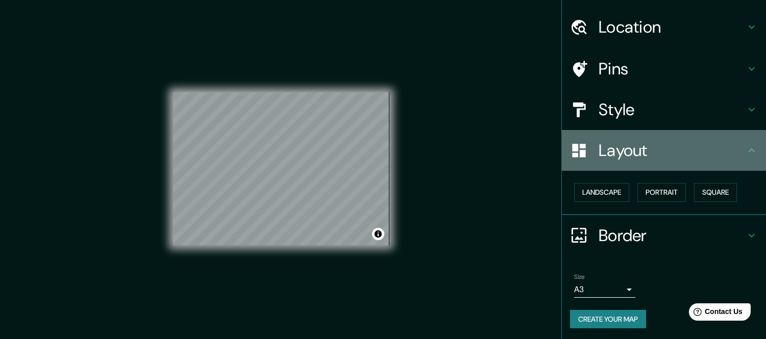
click at [723, 148] on h4 "Layout" at bounding box center [671, 150] width 147 height 20
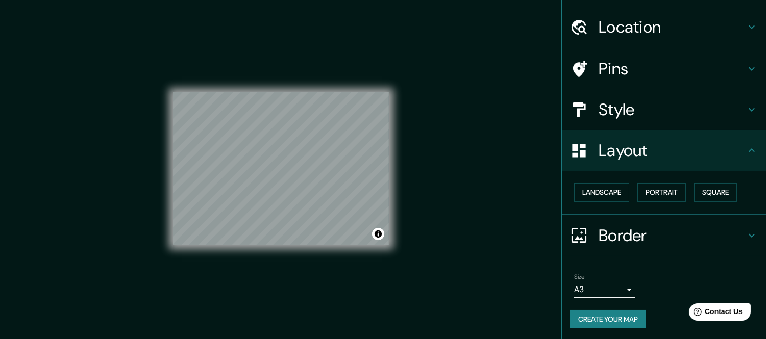
scroll to position [0, 0]
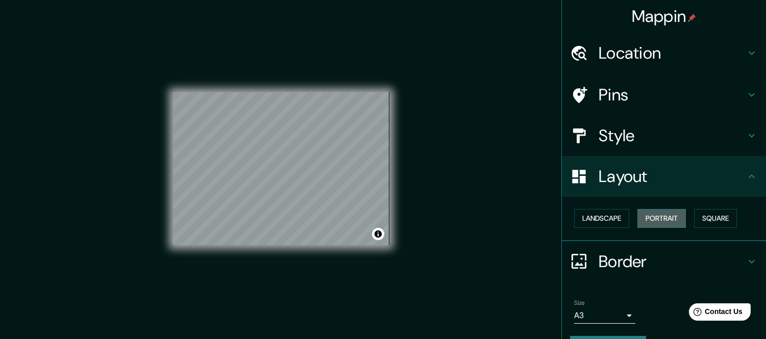
click at [661, 215] on button "Portrait" at bounding box center [661, 218] width 48 height 19
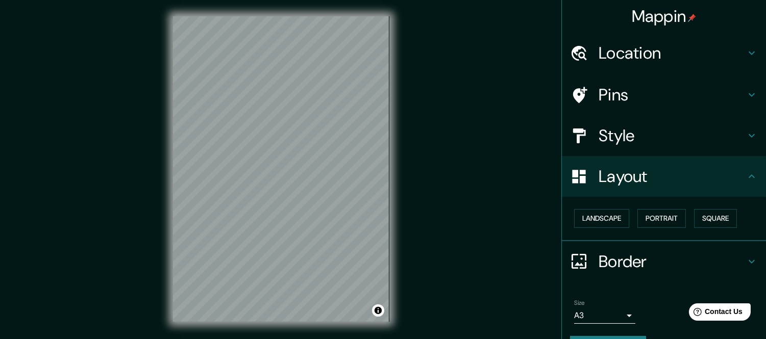
scroll to position [26, 0]
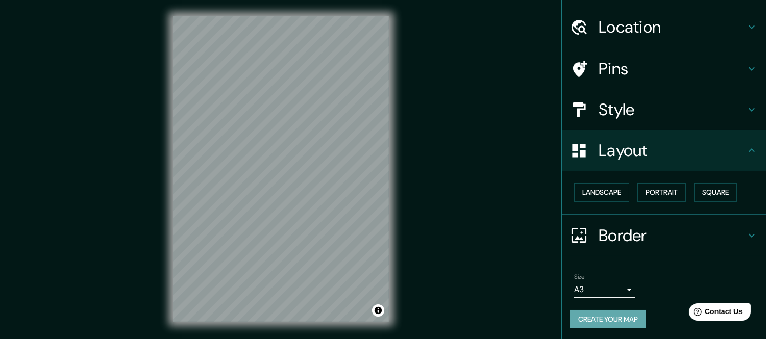
click at [626, 319] on button "Create your map" at bounding box center [608, 319] width 76 height 19
click at [378, 146] on div at bounding box center [377, 146] width 8 height 8
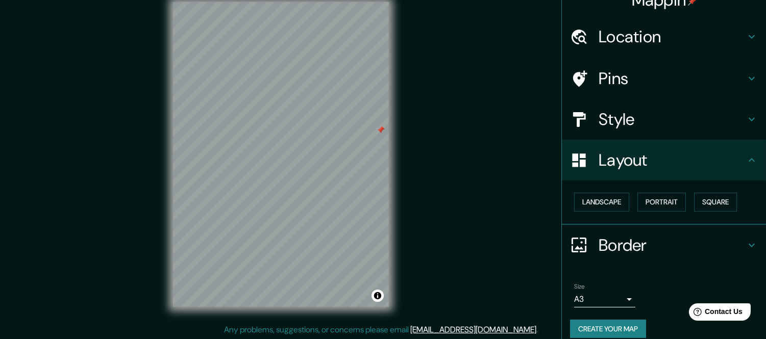
scroll to position [0, 0]
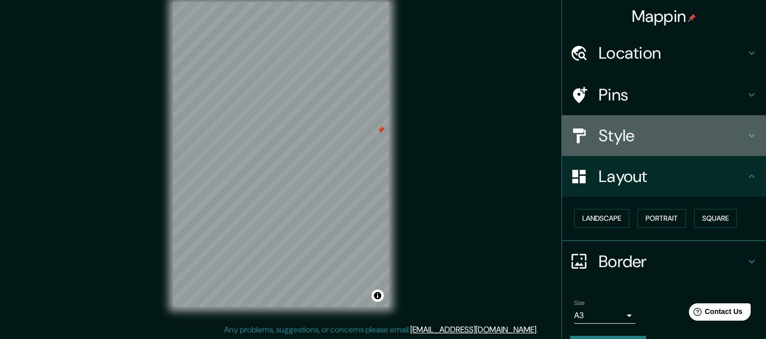
click at [719, 134] on h4 "Style" at bounding box center [671, 135] width 147 height 20
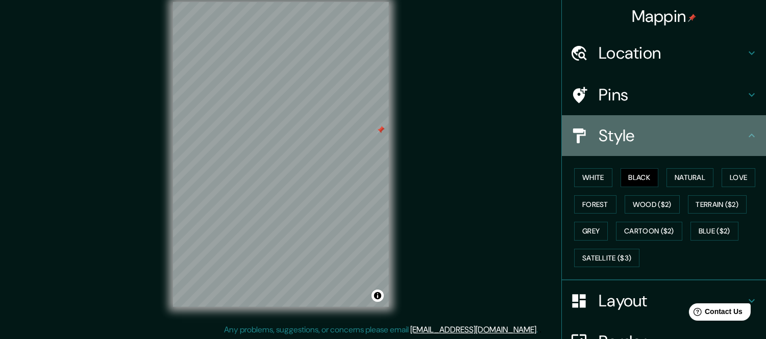
click at [719, 134] on h4 "Style" at bounding box center [671, 135] width 147 height 20
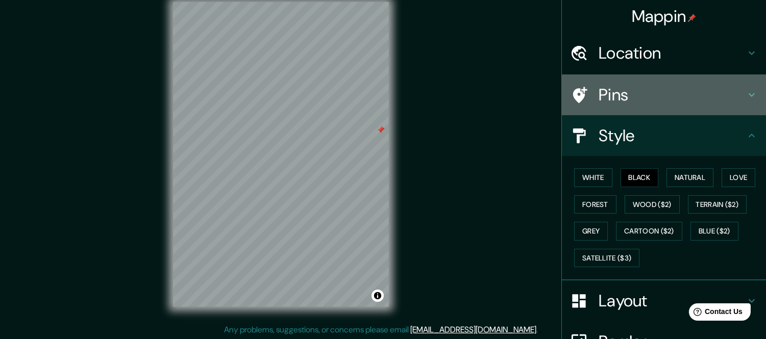
click at [732, 98] on h4 "Pins" at bounding box center [671, 95] width 147 height 20
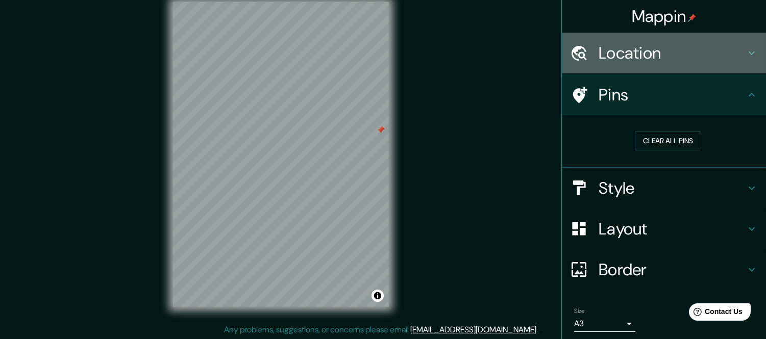
click at [728, 49] on h4 "Location" at bounding box center [671, 53] width 147 height 20
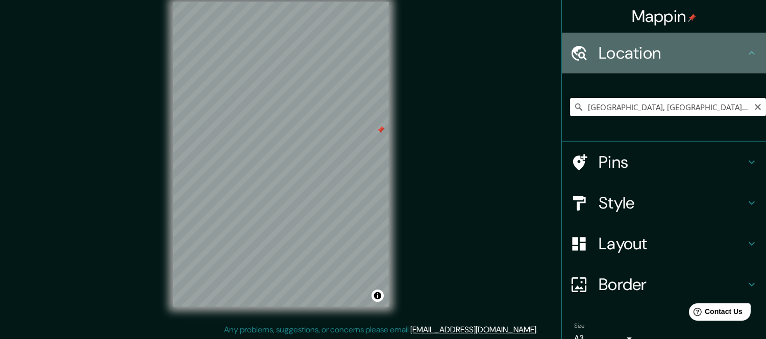
click at [728, 49] on h4 "Location" at bounding box center [671, 53] width 147 height 20
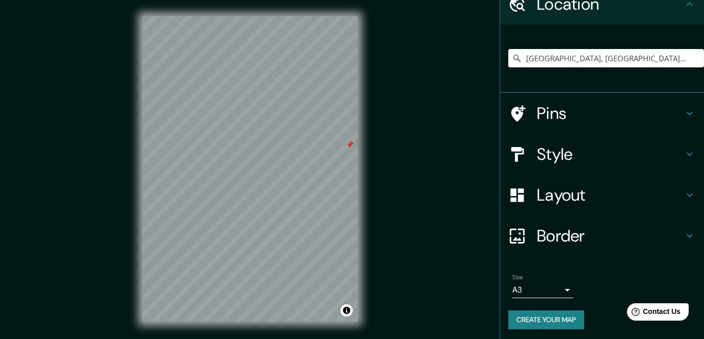
scroll to position [15, 0]
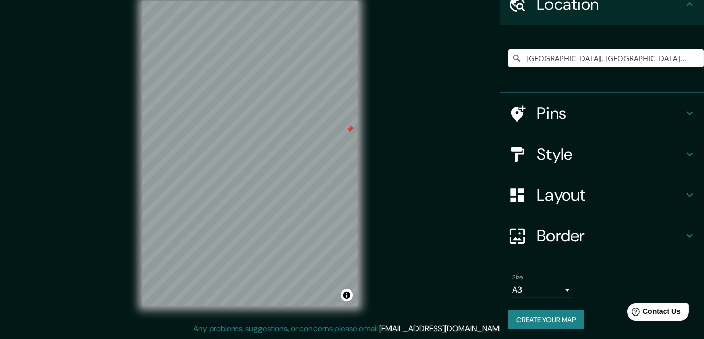
drag, startPoint x: 359, startPoint y: 110, endPoint x: 406, endPoint y: 181, distance: 85.0
click at [406, 181] on div "Mappin Location Medellín, Antioquia, Colombia Medellín Antioquia, Colombia Call…" at bounding box center [352, 162] width 704 height 354
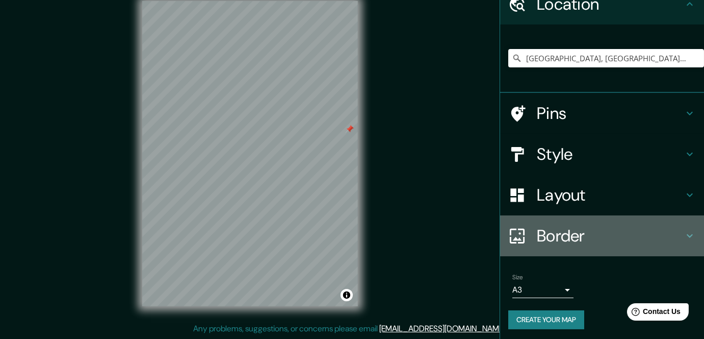
click at [609, 243] on h4 "Border" at bounding box center [610, 235] width 147 height 20
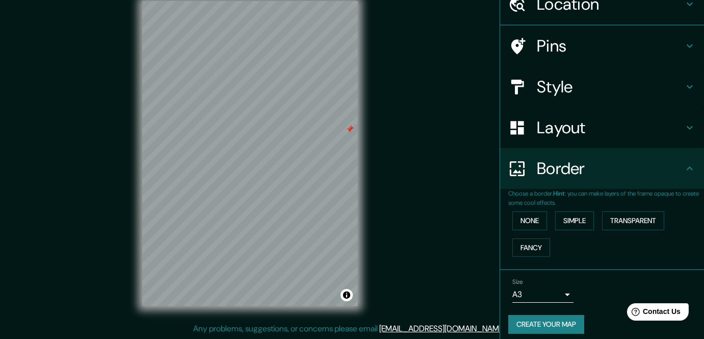
scroll to position [49, 0]
click at [566, 222] on button "Simple" at bounding box center [575, 220] width 39 height 19
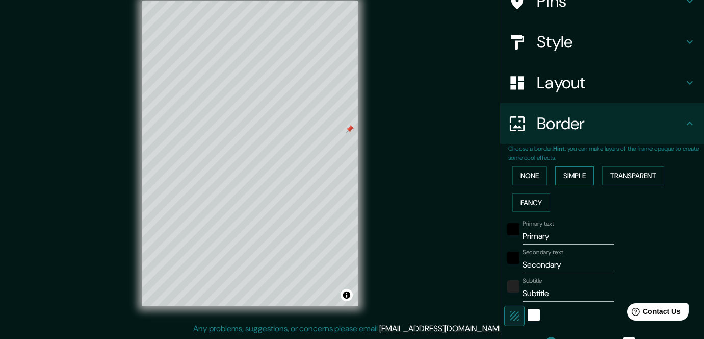
scroll to position [96, 0]
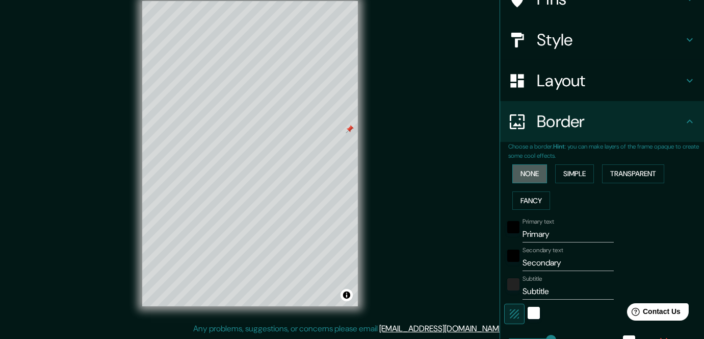
click at [532, 175] on button "None" at bounding box center [530, 173] width 35 height 19
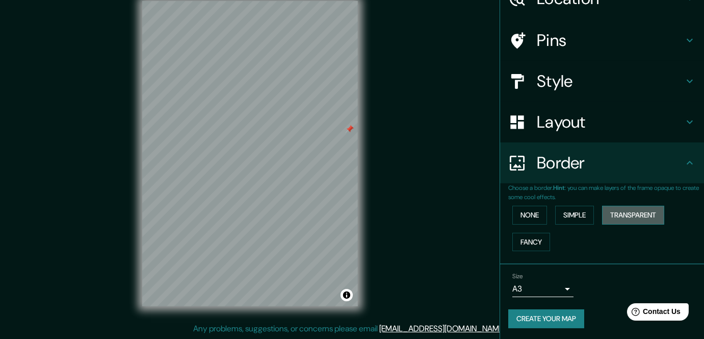
click at [619, 212] on button "Transparent" at bounding box center [633, 215] width 62 height 19
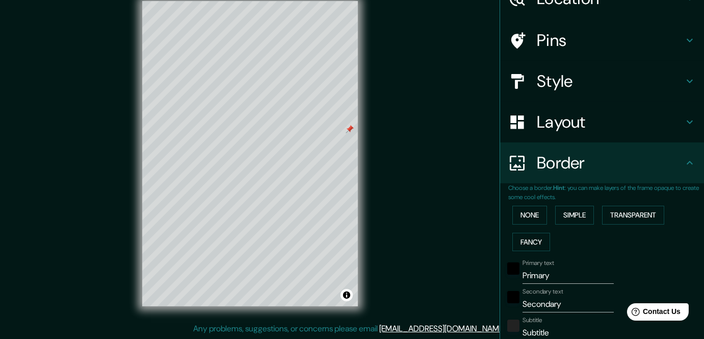
scroll to position [57, 0]
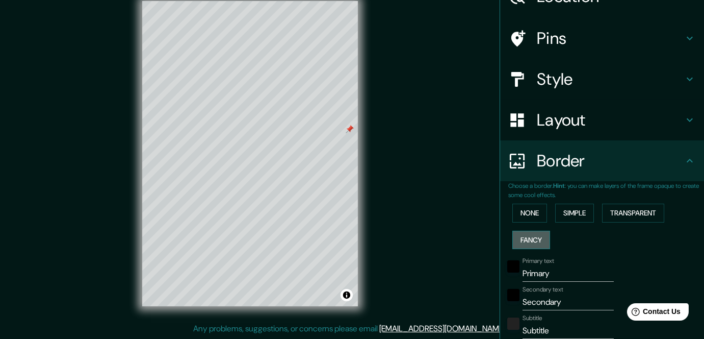
click at [526, 235] on button "Fancy" at bounding box center [532, 240] width 38 height 19
click at [573, 211] on button "Simple" at bounding box center [575, 213] width 39 height 19
click at [615, 213] on button "Transparent" at bounding box center [633, 213] width 62 height 19
click at [530, 242] on button "Fancy" at bounding box center [532, 240] width 38 height 19
click at [549, 269] on input "Primary" at bounding box center [568, 273] width 91 height 16
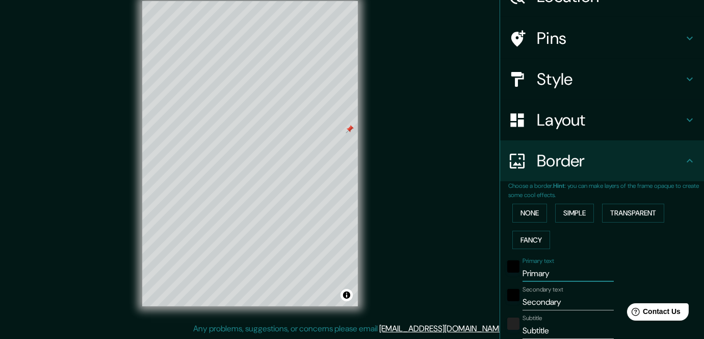
click at [549, 269] on input "Primary" at bounding box center [568, 273] width 91 height 16
click at [574, 208] on button "Simple" at bounding box center [575, 213] width 39 height 19
click at [553, 276] on input "Primary" at bounding box center [568, 273] width 91 height 16
type input "."
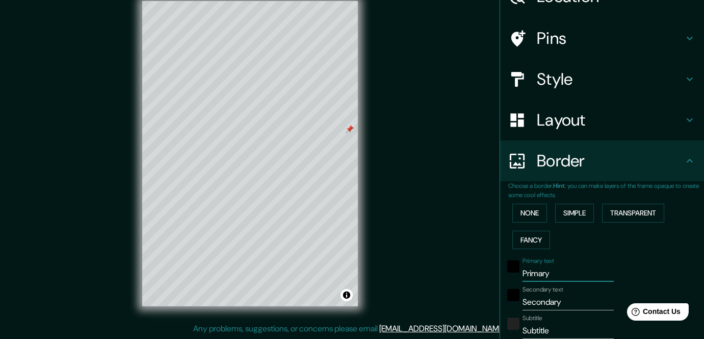
type input "169"
type input "34"
type input "."
click at [560, 304] on input "Secondary" at bounding box center [568, 302] width 91 height 16
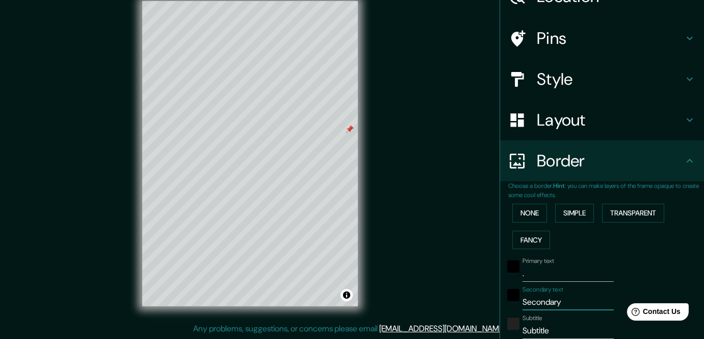
type input "."
type input "169"
type input "34"
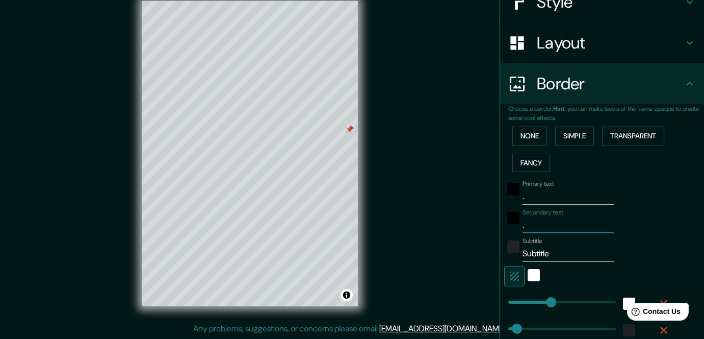
scroll to position [164, 0]
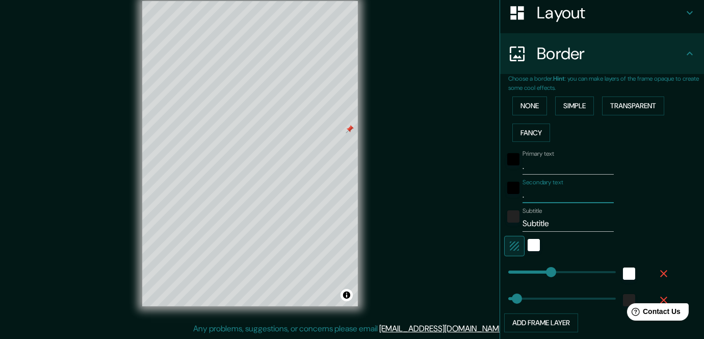
type input "."
click at [550, 225] on input "Subtitle" at bounding box center [568, 223] width 91 height 16
type input "."
type input "169"
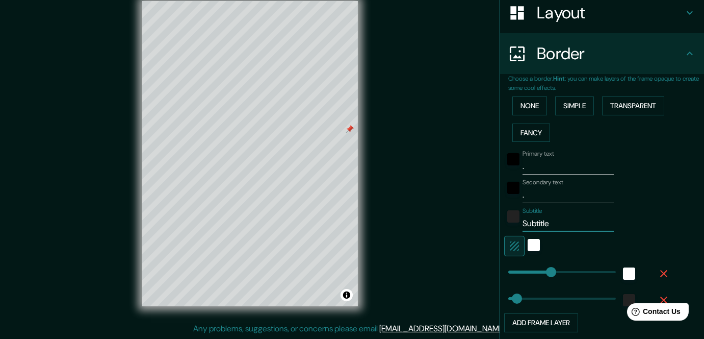
type input "34"
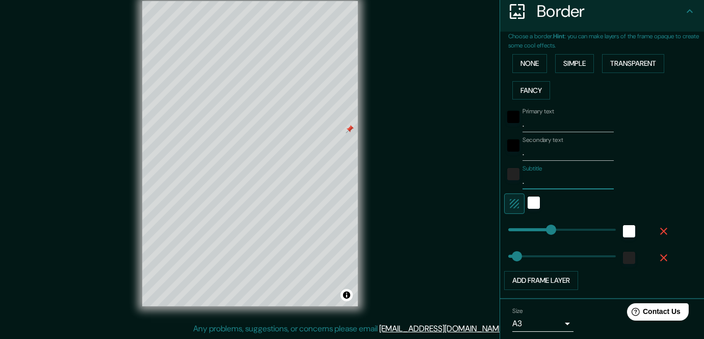
scroll to position [216, 0]
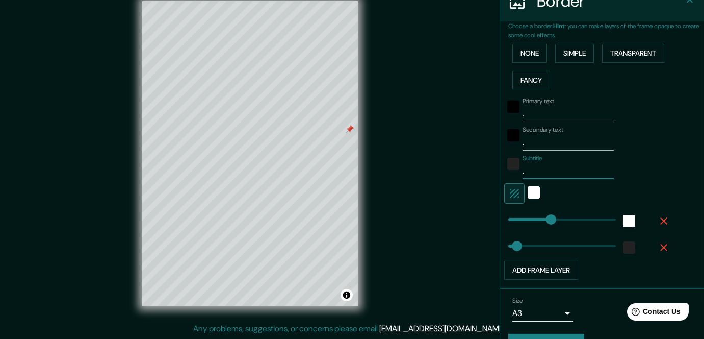
type input "169"
type input "."
type input "0"
drag, startPoint x: 538, startPoint y: 226, endPoint x: 467, endPoint y: 236, distance: 72.1
type input "0"
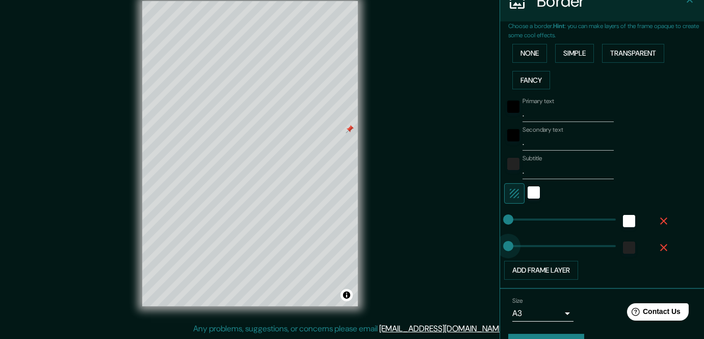
drag, startPoint x: 506, startPoint y: 248, endPoint x: 477, endPoint y: 251, distance: 28.2
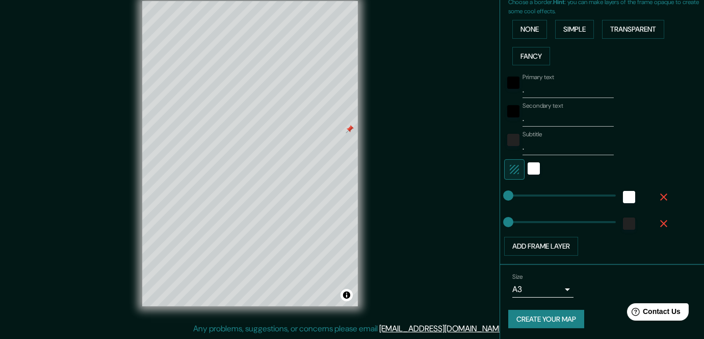
scroll to position [241, 0]
click at [528, 166] on div "white" at bounding box center [534, 168] width 12 height 12
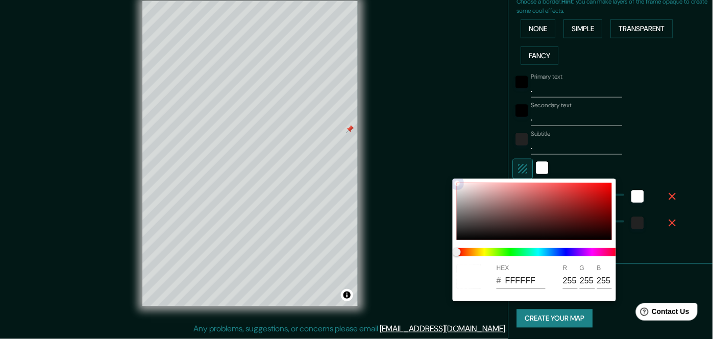
type input "F3E3E3"
type input "243"
type input "227"
type input "755656"
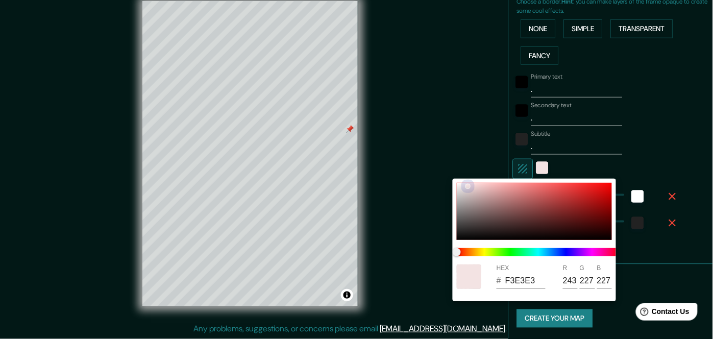
type input "117"
type input "86"
type input "604343"
type input "96"
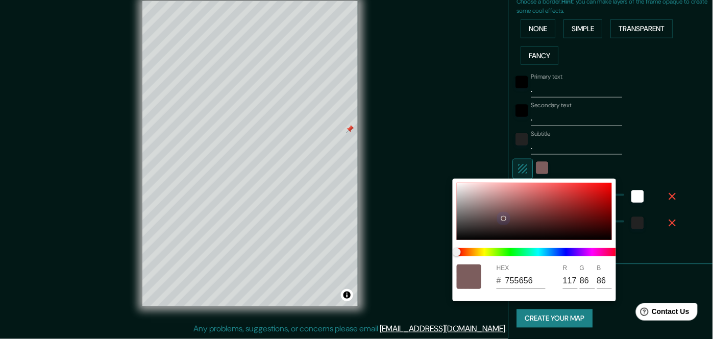
type input "67"
type input "4C3232"
type input "76"
type input "50"
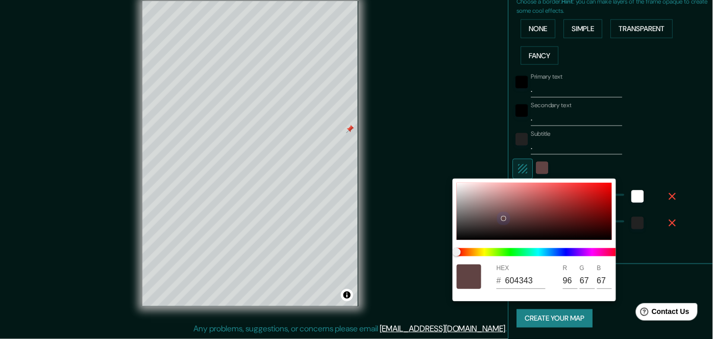
type input "50"
type input "3C2626"
type input "60"
type input "38"
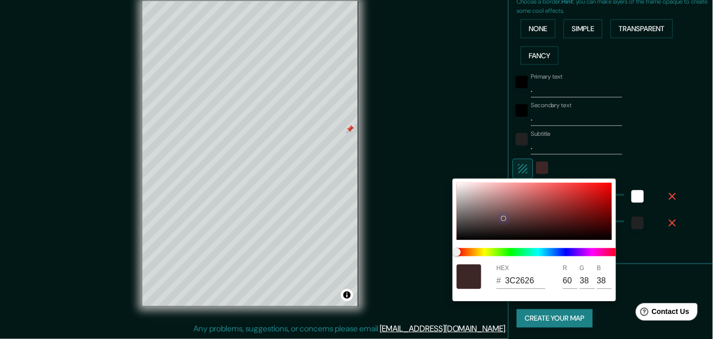
type input "332020"
type input "51"
type input "32"
type input "271818"
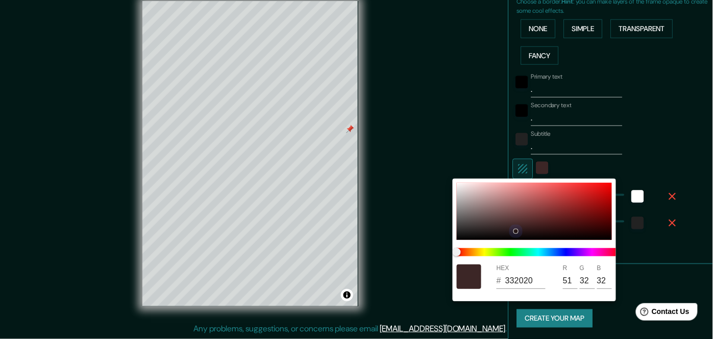
type input "39"
type input "24"
type input "251717"
type input "37"
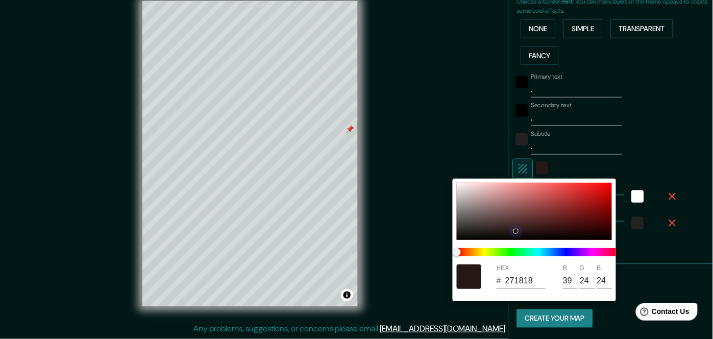
type input "23"
type input "221515"
type input "34"
type input "21"
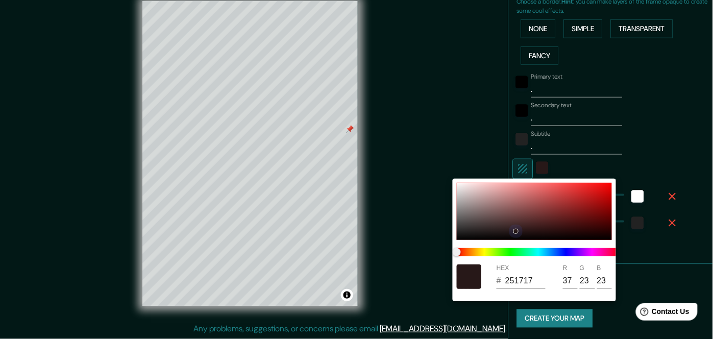
type input "21"
type input "201414"
type input "32"
type input "20"
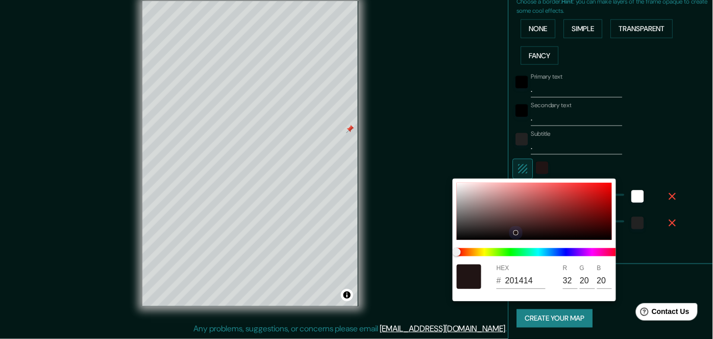
type input "0B0707"
type input "11"
type input "7"
type input "050303"
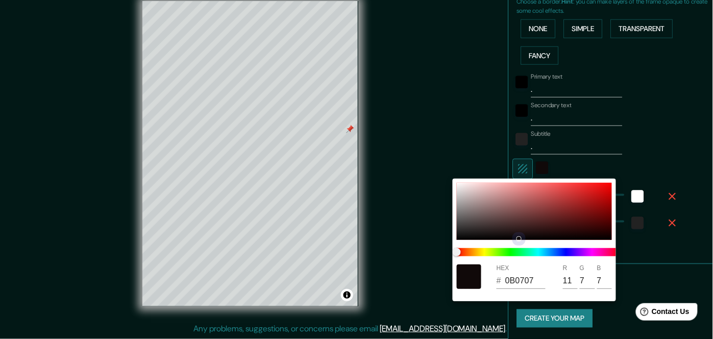
type input "5"
type input "3"
type input "1E0707"
type input "30"
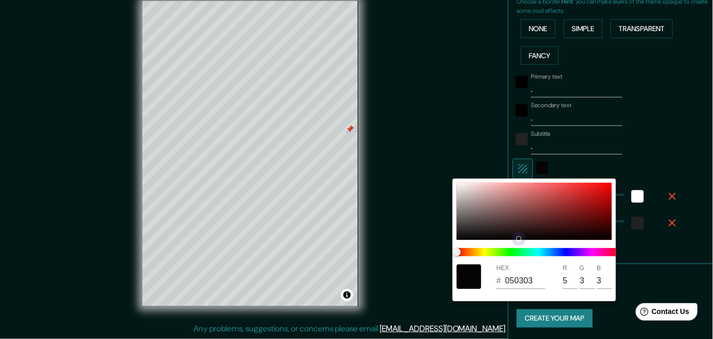
type input "7"
type input "2C0505"
type input "44"
type input "5"
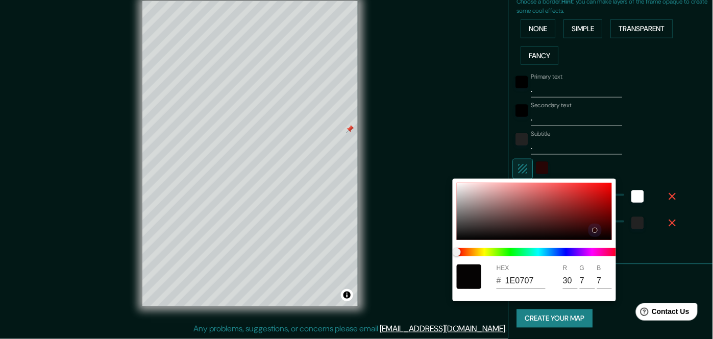
type input "5"
type input "300505"
type input "48"
type input "330404"
type input "51"
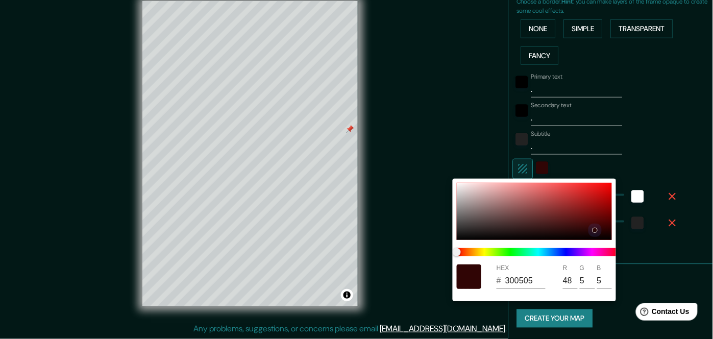
type input "4"
type input "330303"
type input "3"
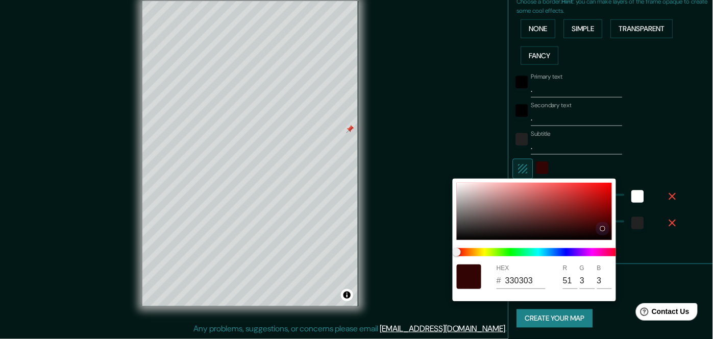
type input "330101"
type input "1"
type input "330000"
type input "0"
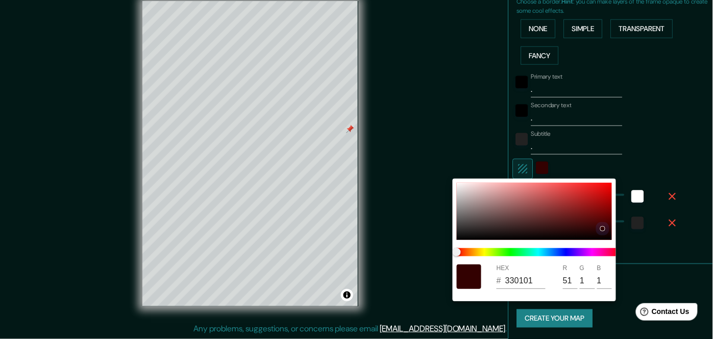
type input "0"
type input "330101"
type input "1"
type input "1C0606"
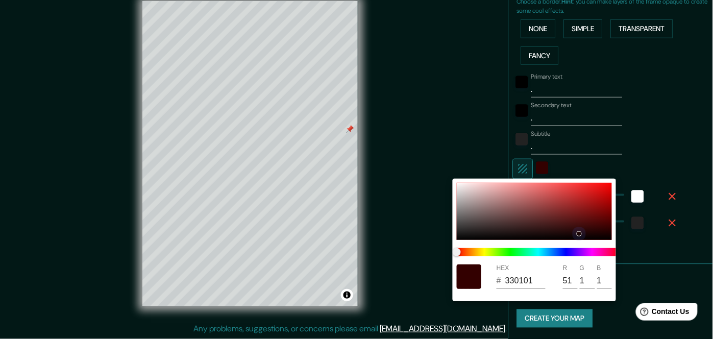
type input "28"
type input "6"
type input "070202"
type input "7"
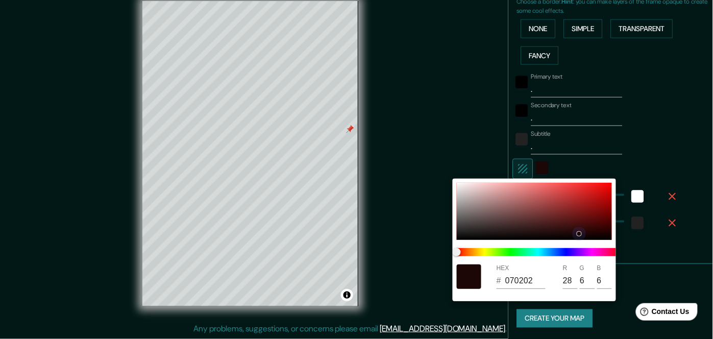
type input "2"
drag, startPoint x: 519, startPoint y: 208, endPoint x: 538, endPoint y: 245, distance: 42.2
click at [538, 245] on div "HEX # 070202 R 7 G 2 B 2" at bounding box center [533, 240] width 163 height 122
type input "0B0909"
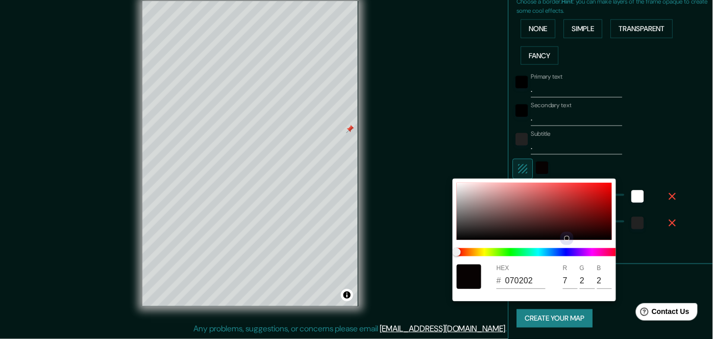
type input "11"
type input "9"
drag, startPoint x: 550, startPoint y: 225, endPoint x: 408, endPoint y: 264, distance: 147.0
click at [408, 264] on div "HEX # 0B0909 R 11 G 9 B 9" at bounding box center [356, 169] width 713 height 339
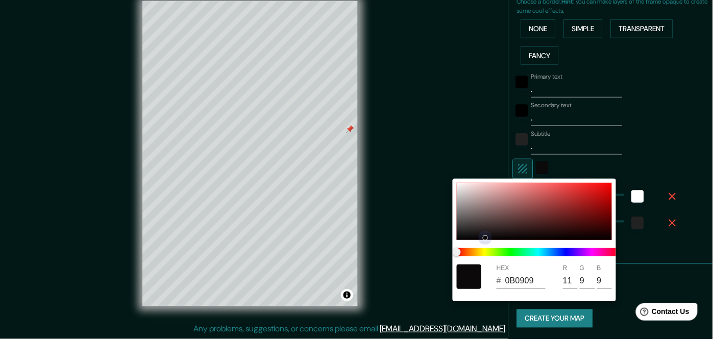
type input "1C1A1A"
type input "28"
type input "26"
type input "121212"
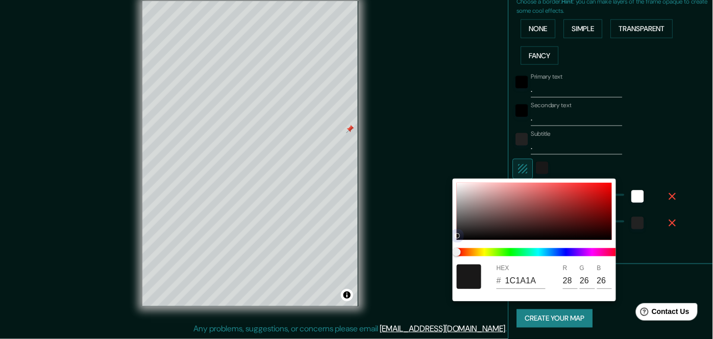
type input "18"
type input "101010"
type input "16"
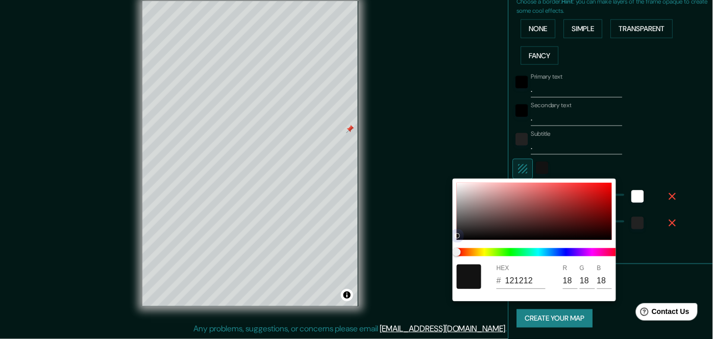
type input "16"
drag, startPoint x: 488, startPoint y: 231, endPoint x: 449, endPoint y: 251, distance: 44.3
click at [449, 251] on div "HEX # 101010 R 16 G 16 B 16" at bounding box center [356, 169] width 713 height 339
click at [395, 176] on div at bounding box center [356, 169] width 713 height 339
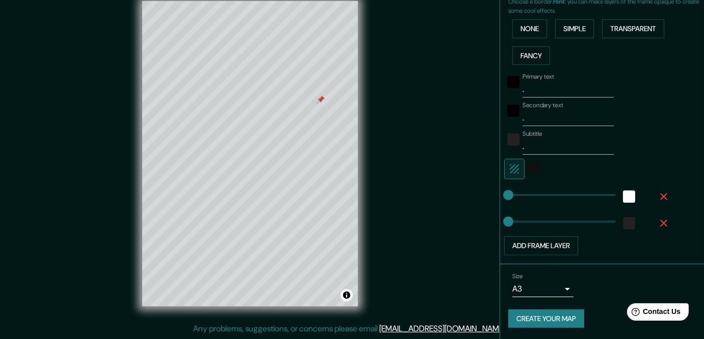
click at [542, 320] on button "Create your map" at bounding box center [547, 318] width 76 height 19
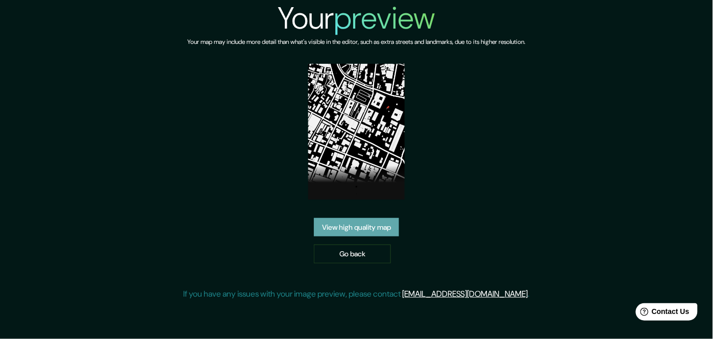
click at [365, 225] on link "View high quality map" at bounding box center [356, 227] width 85 height 19
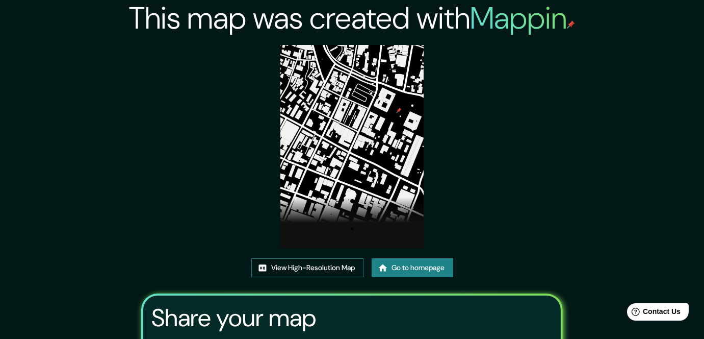
click at [315, 266] on link "View High-Resolution Map" at bounding box center [307, 267] width 112 height 19
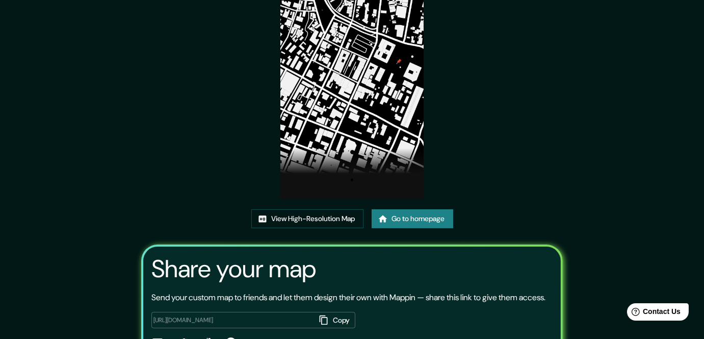
scroll to position [47, 0]
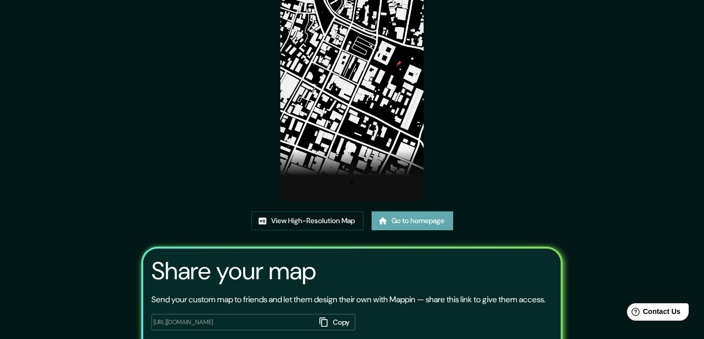
click at [433, 221] on link "Go to homepage" at bounding box center [413, 220] width 82 height 19
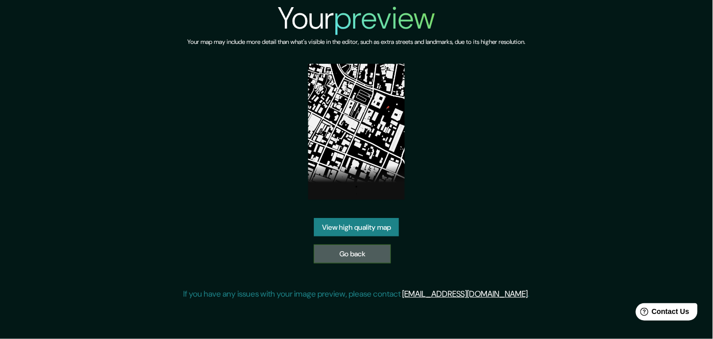
click at [344, 259] on link "Go back" at bounding box center [352, 253] width 77 height 19
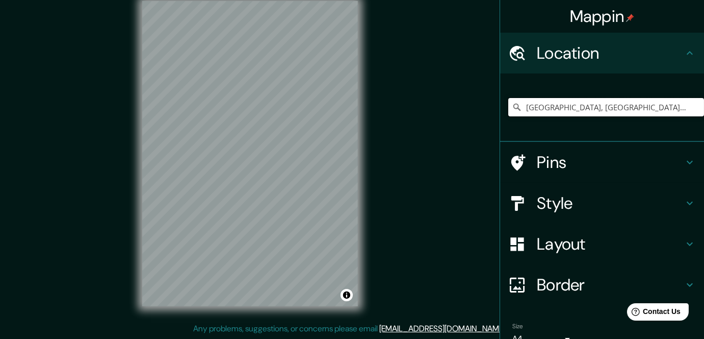
click at [614, 100] on input "[GEOGRAPHIC_DATA], [GEOGRAPHIC_DATA], [GEOGRAPHIC_DATA]" at bounding box center [607, 107] width 196 height 18
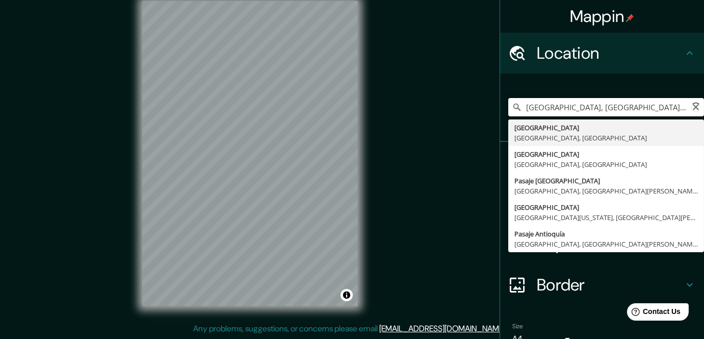
type input "[GEOGRAPHIC_DATA], [GEOGRAPHIC_DATA], [GEOGRAPHIC_DATA]"
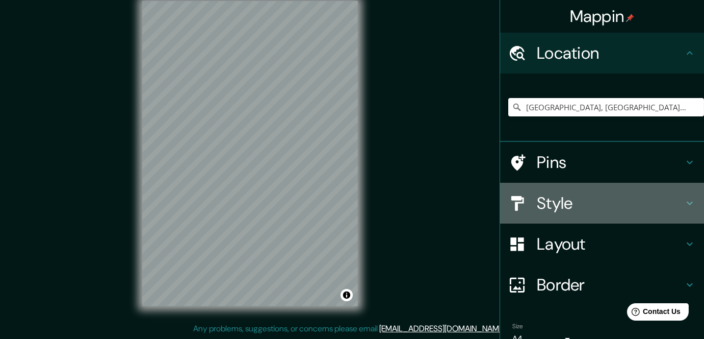
click at [594, 197] on h4 "Style" at bounding box center [610, 203] width 147 height 20
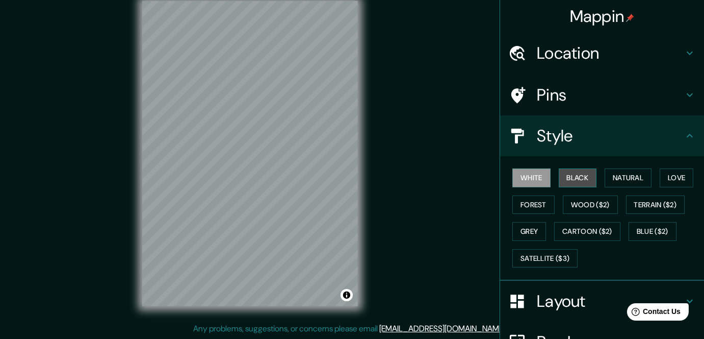
click at [579, 176] on button "Black" at bounding box center [578, 177] width 38 height 19
click at [369, 83] on div "© Mapbox © OpenStreetMap Improve this map" at bounding box center [250, 154] width 248 height 338
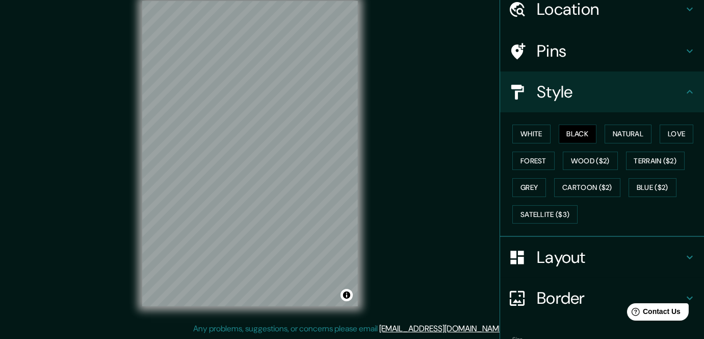
scroll to position [107, 0]
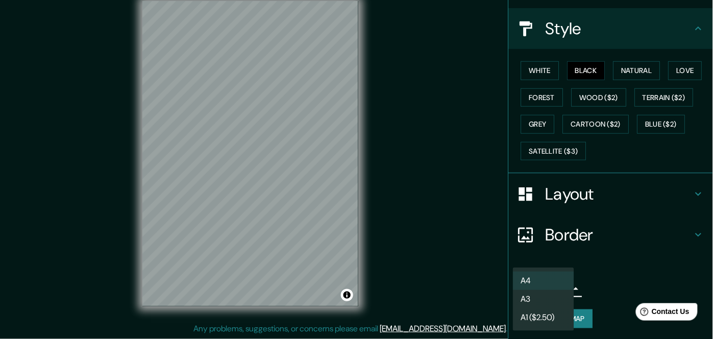
click at [544, 289] on body "Mappin Location Medellín, Antioquia, Colombia Medellín Antioquia, Colombia Call…" at bounding box center [356, 154] width 713 height 339
click at [533, 296] on li "A3" at bounding box center [543, 299] width 61 height 18
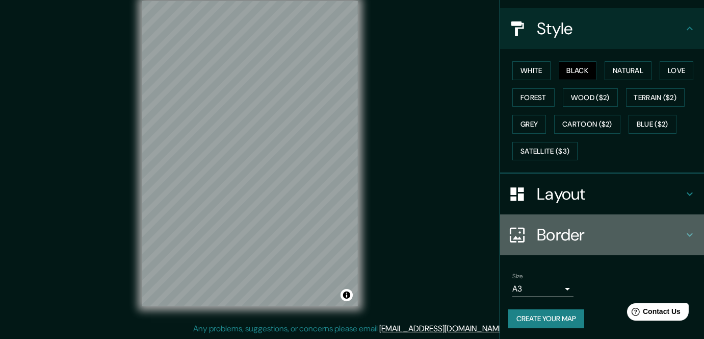
click at [591, 235] on h4 "Border" at bounding box center [610, 234] width 147 height 20
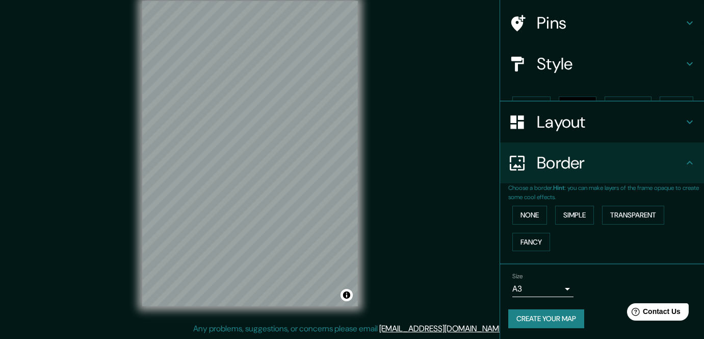
scroll to position [55, 0]
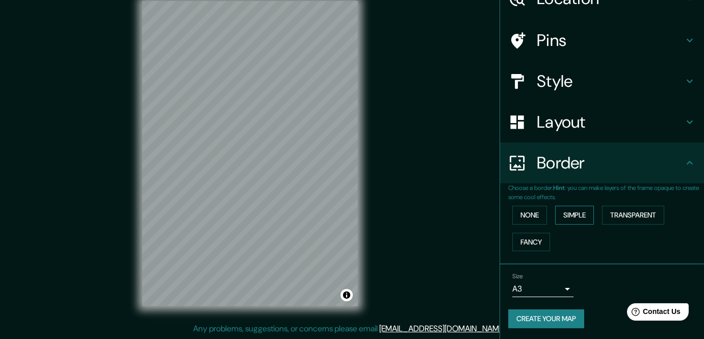
click at [573, 219] on button "Simple" at bounding box center [575, 215] width 39 height 19
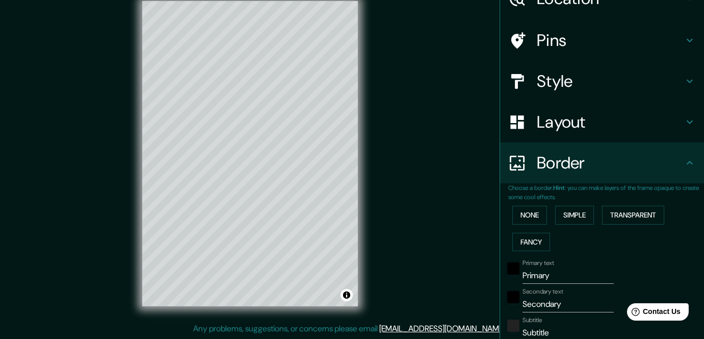
click at [552, 282] on input "Primary" at bounding box center [568, 275] width 91 height 16
type input "Primar"
type input "169"
type input "34"
type input "P"
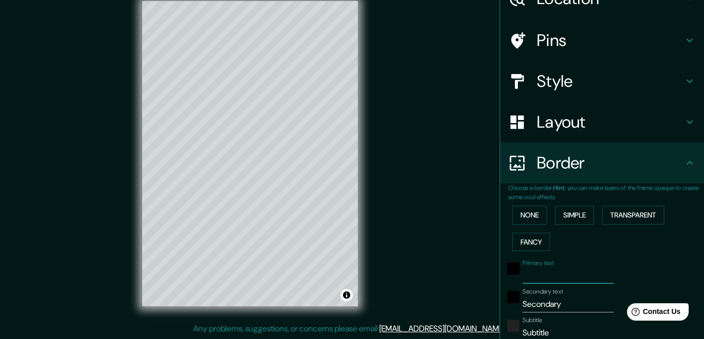
type input "169"
type input "34"
type input "."
type input "169"
type input "34"
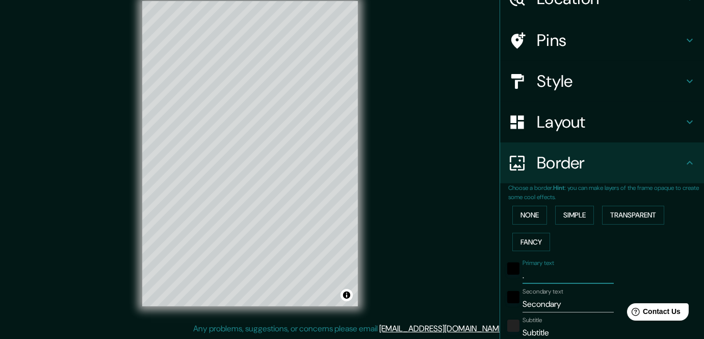
type input "."
click at [569, 299] on input "Secondary" at bounding box center [568, 304] width 91 height 16
type input "."
type input "169"
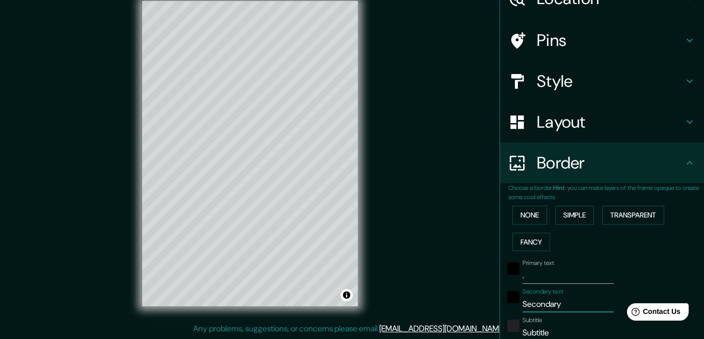
type input "34"
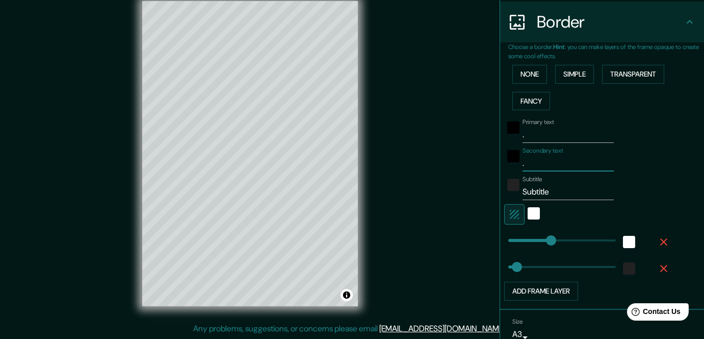
scroll to position [198, 0]
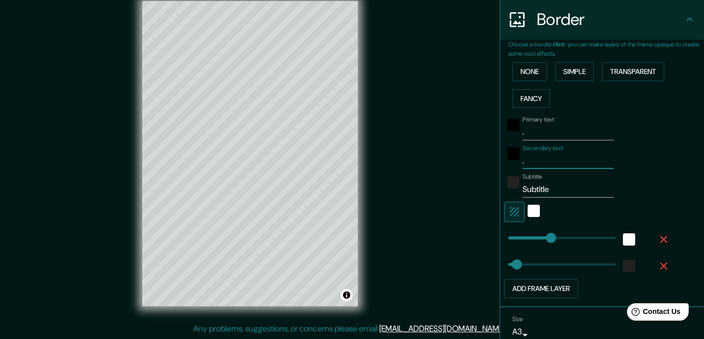
type input "169"
type input "."
click at [545, 189] on input "Subtitle" at bounding box center [568, 189] width 91 height 16
type input "."
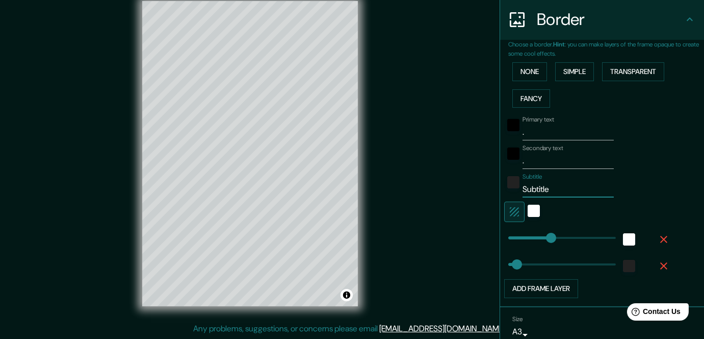
type input "169"
type input "34"
type input "."
click at [529, 207] on div "white" at bounding box center [534, 211] width 12 height 12
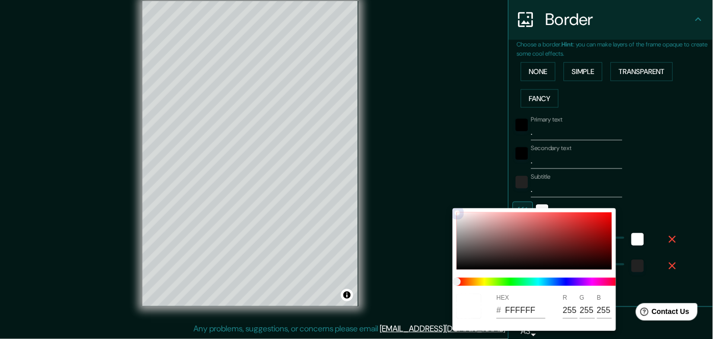
type input "169"
type input "34"
type input "020202"
type input "2"
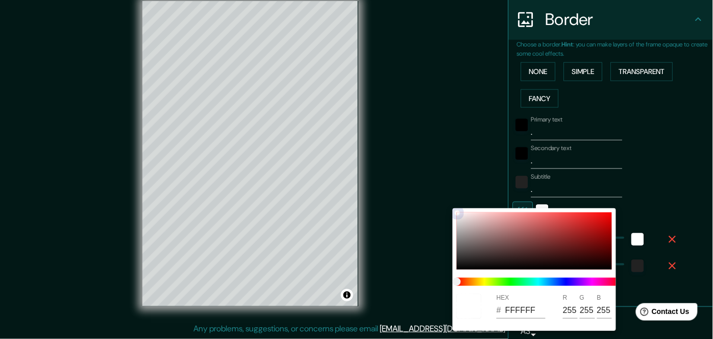
type input "2"
drag, startPoint x: 490, startPoint y: 244, endPoint x: 446, endPoint y: 288, distance: 62.0
click at [446, 288] on div "HEX # 020202 R 2 G 2 B 2" at bounding box center [356, 169] width 713 height 339
click at [645, 189] on div at bounding box center [356, 169] width 713 height 339
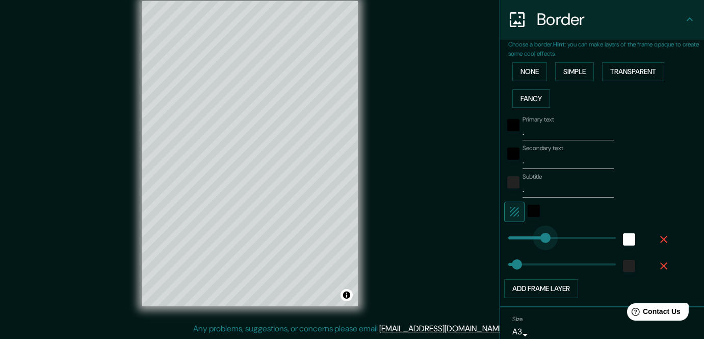
type input "0"
drag, startPoint x: 538, startPoint y: 244, endPoint x: 480, endPoint y: 246, distance: 58.2
type input "0"
drag, startPoint x: 508, startPoint y: 256, endPoint x: 483, endPoint y: 259, distance: 25.1
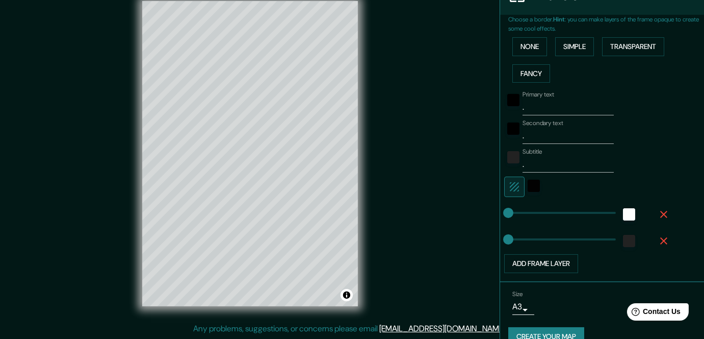
scroll to position [241, 0]
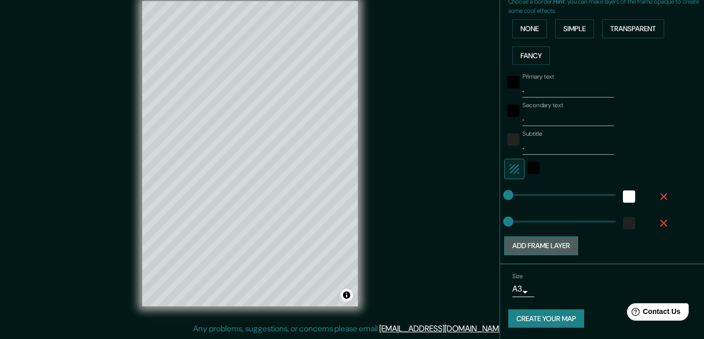
click at [553, 248] on button "Add frame layer" at bounding box center [542, 245] width 74 height 19
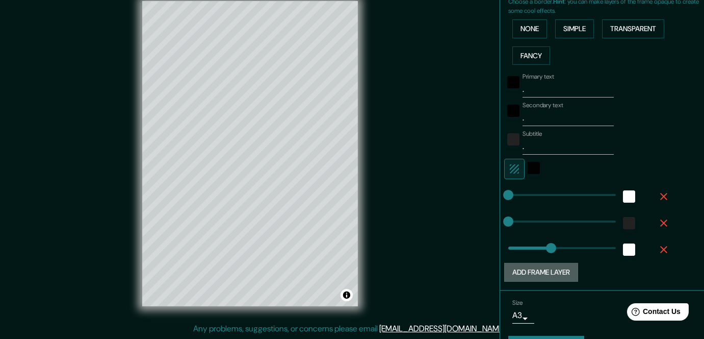
click at [532, 269] on button "Add frame layer" at bounding box center [542, 272] width 74 height 19
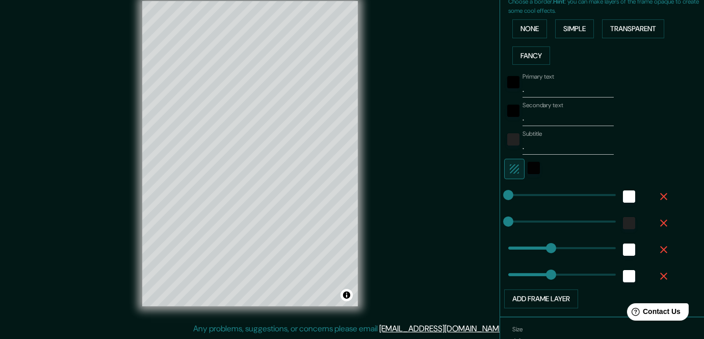
click at [661, 246] on icon "button" at bounding box center [664, 249] width 7 height 7
type input "169"
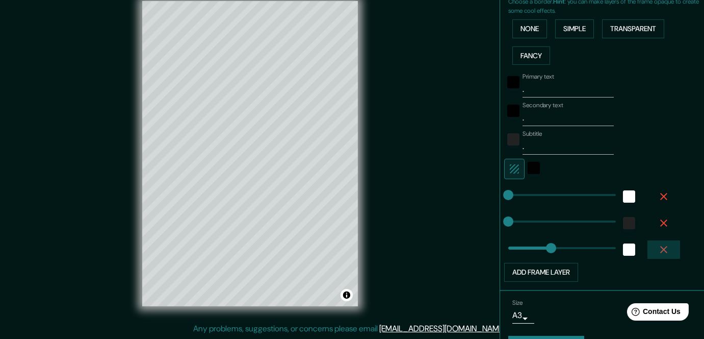
click at [661, 246] on icon "button" at bounding box center [664, 249] width 7 height 7
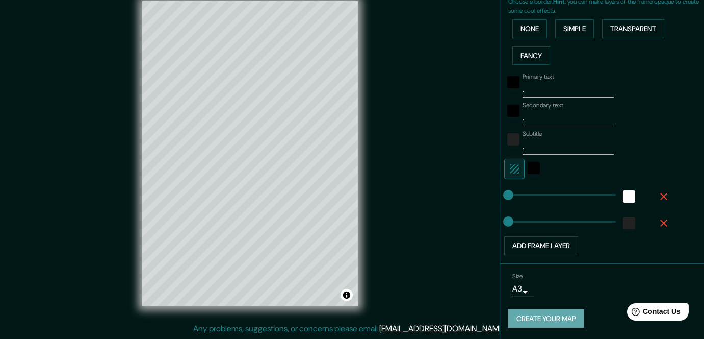
click at [552, 317] on button "Create your map" at bounding box center [547, 318] width 76 height 19
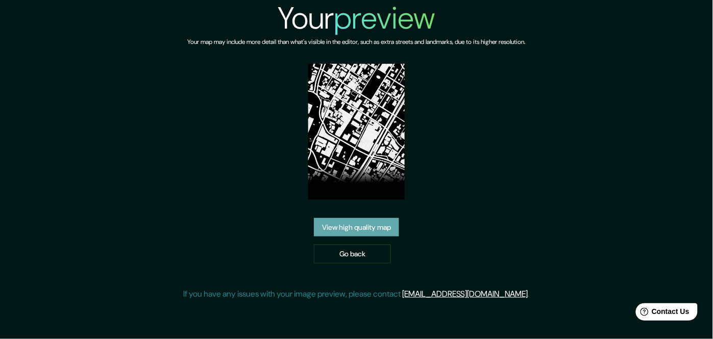
click at [372, 223] on link "View high quality map" at bounding box center [356, 227] width 85 height 19
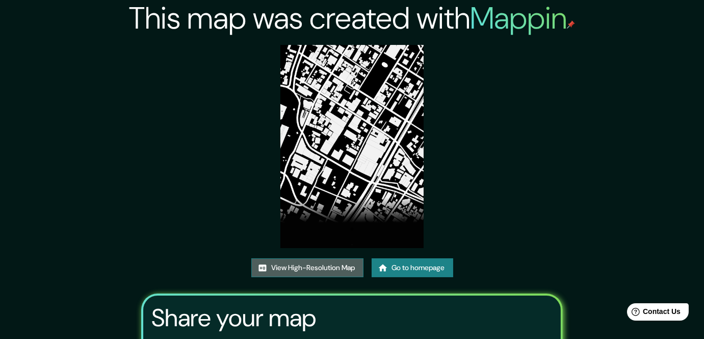
click at [309, 268] on link "View High-Resolution Map" at bounding box center [307, 267] width 112 height 19
